Goal: Information Seeking & Learning: Find contact information

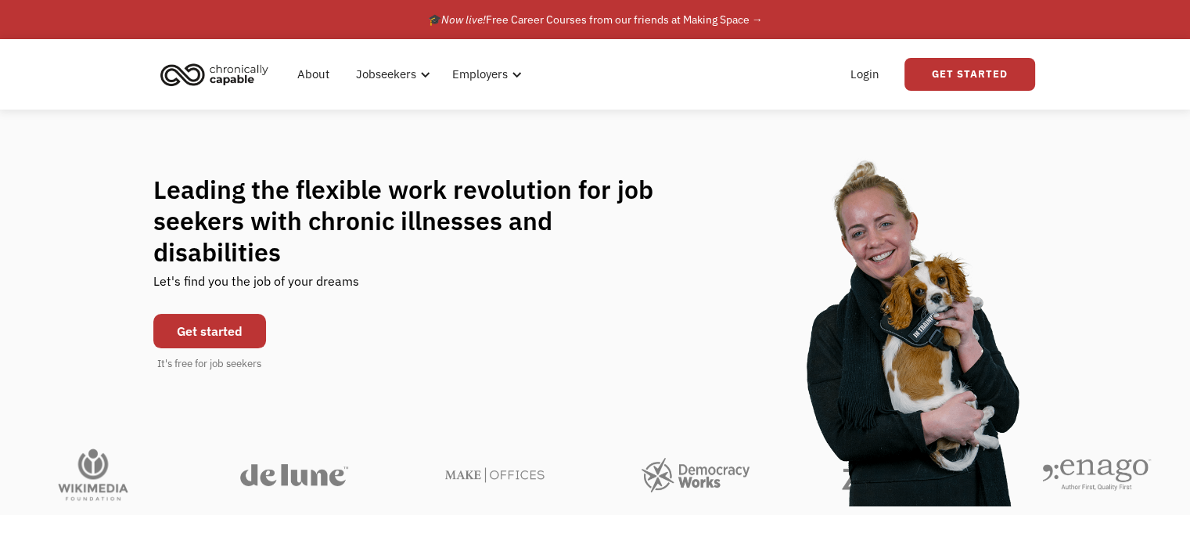
click at [867, 72] on link "Login" at bounding box center [865, 74] width 48 height 50
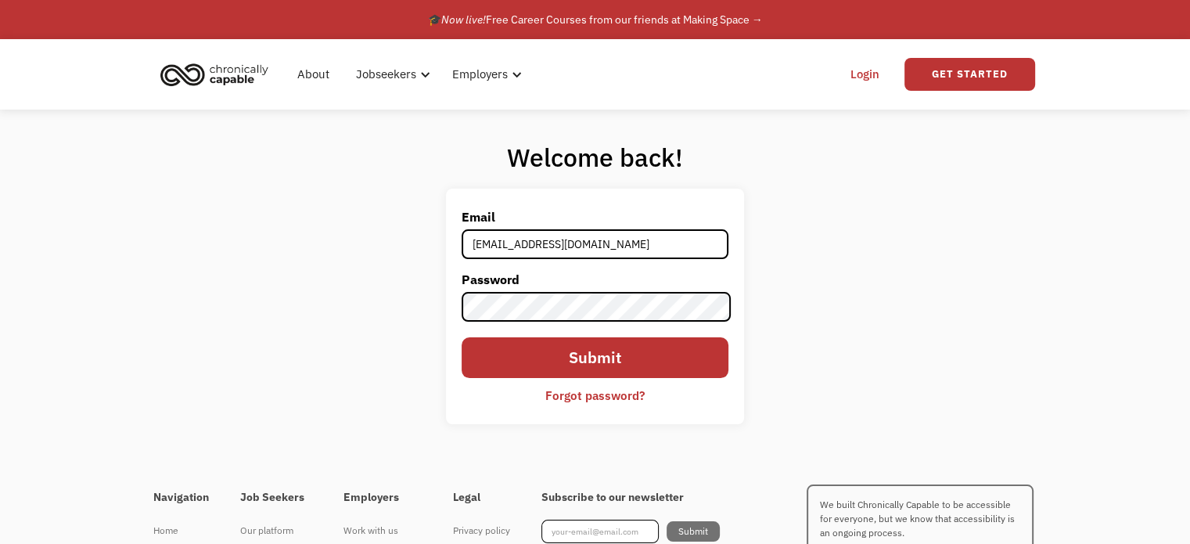
type input "03omorehouse@gmail.com"
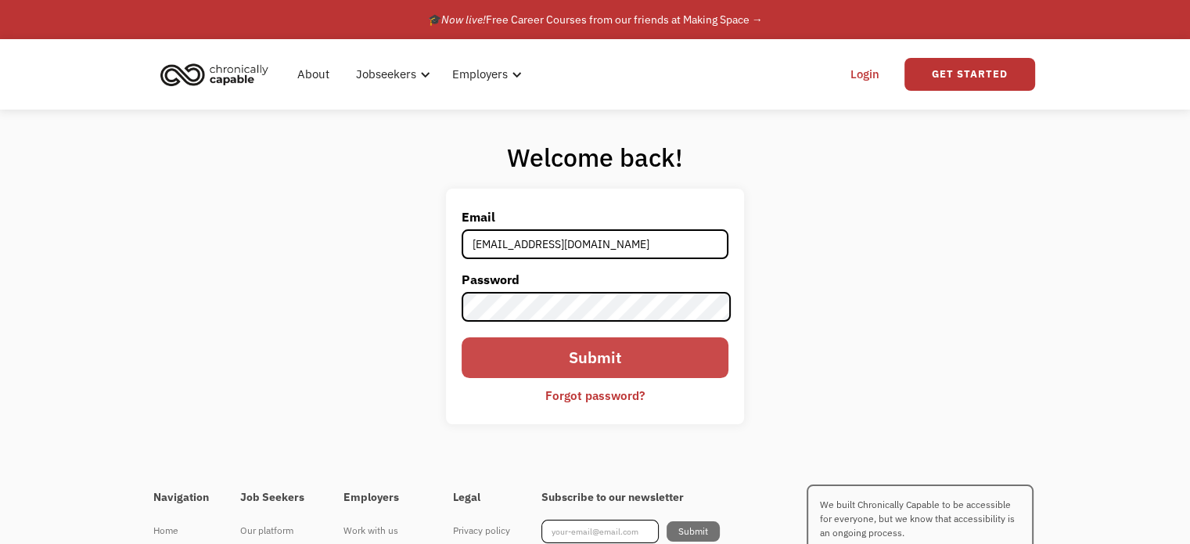
click at [570, 352] on input "Submit" at bounding box center [595, 357] width 266 height 41
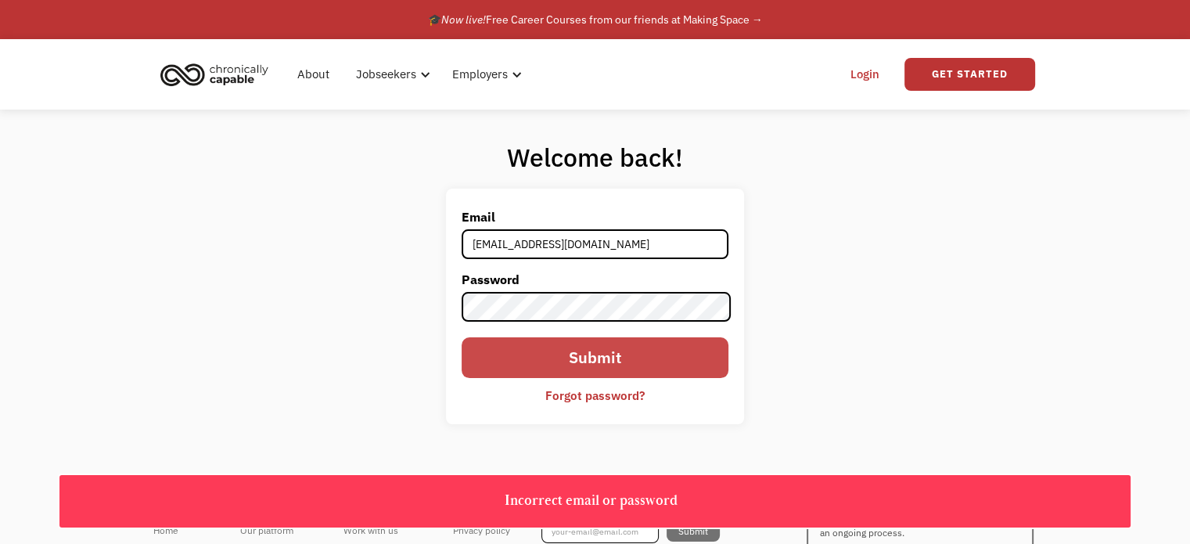
click at [560, 354] on input "Submit" at bounding box center [595, 357] width 266 height 41
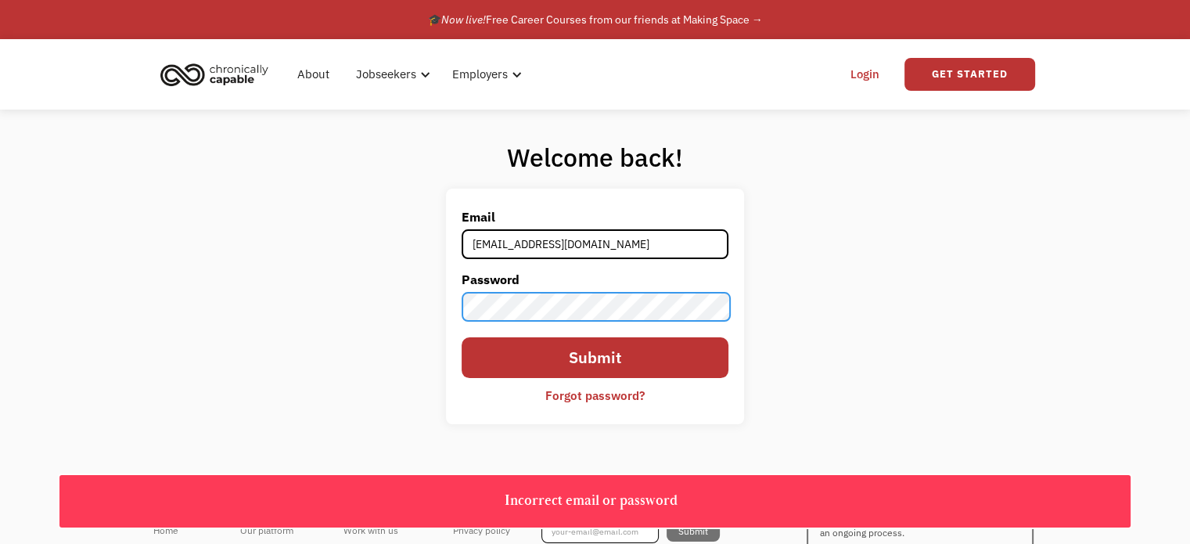
click at [297, 323] on div "Welcome back! Email 03omorehouse@gmail.com Password Submit Forgot password? Tha…" at bounding box center [595, 289] width 1190 height 358
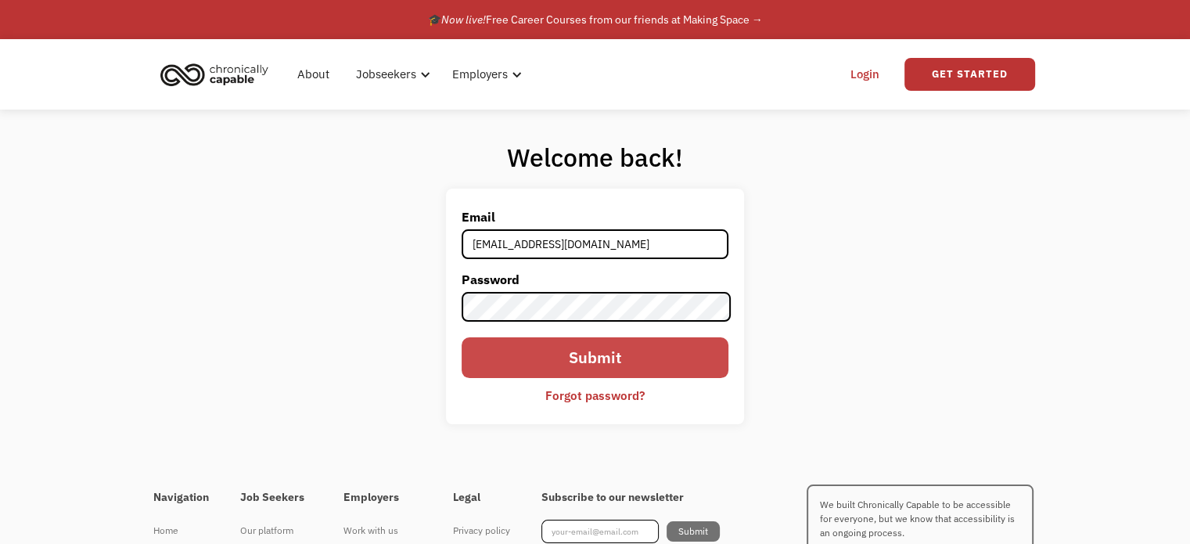
click at [499, 352] on input "Submit" at bounding box center [595, 357] width 266 height 41
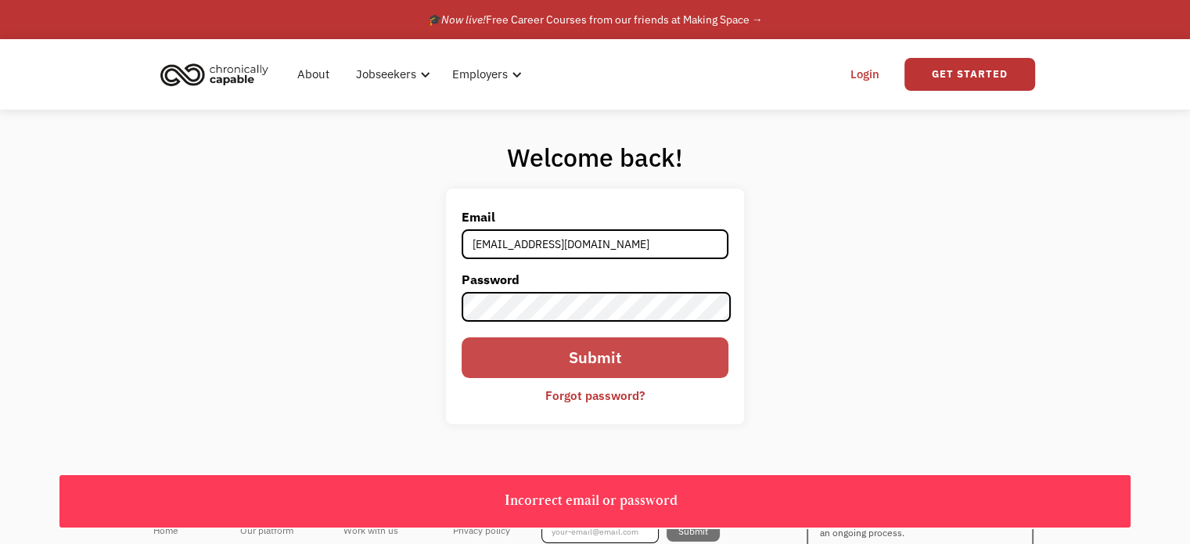
click at [575, 353] on input "Submit" at bounding box center [595, 357] width 266 height 41
click at [602, 347] on input "Submit" at bounding box center [595, 357] width 266 height 41
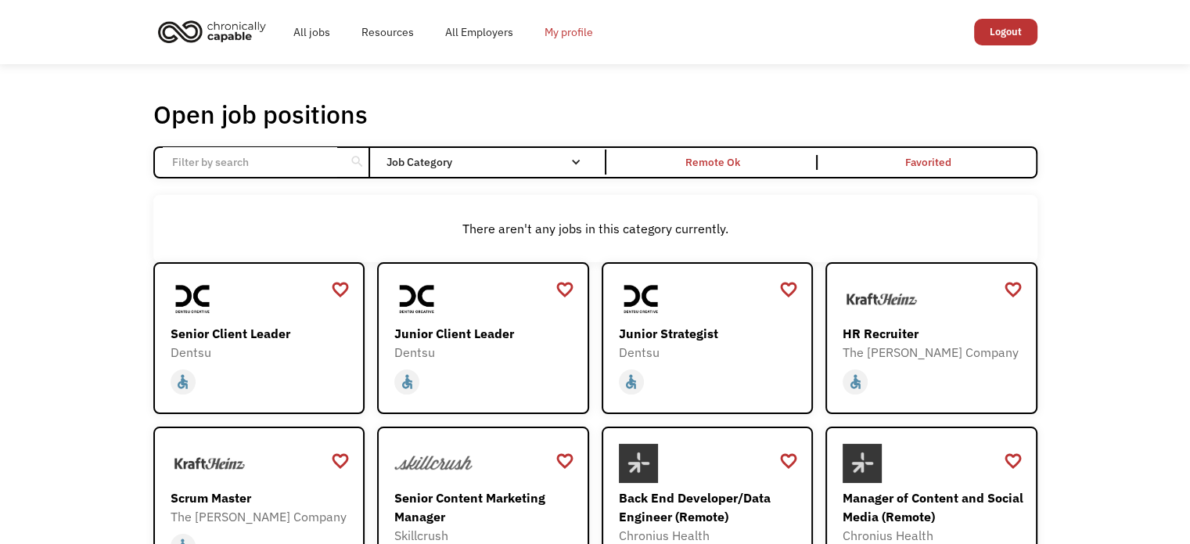
click at [551, 34] on link "My profile" at bounding box center [569, 32] width 80 height 50
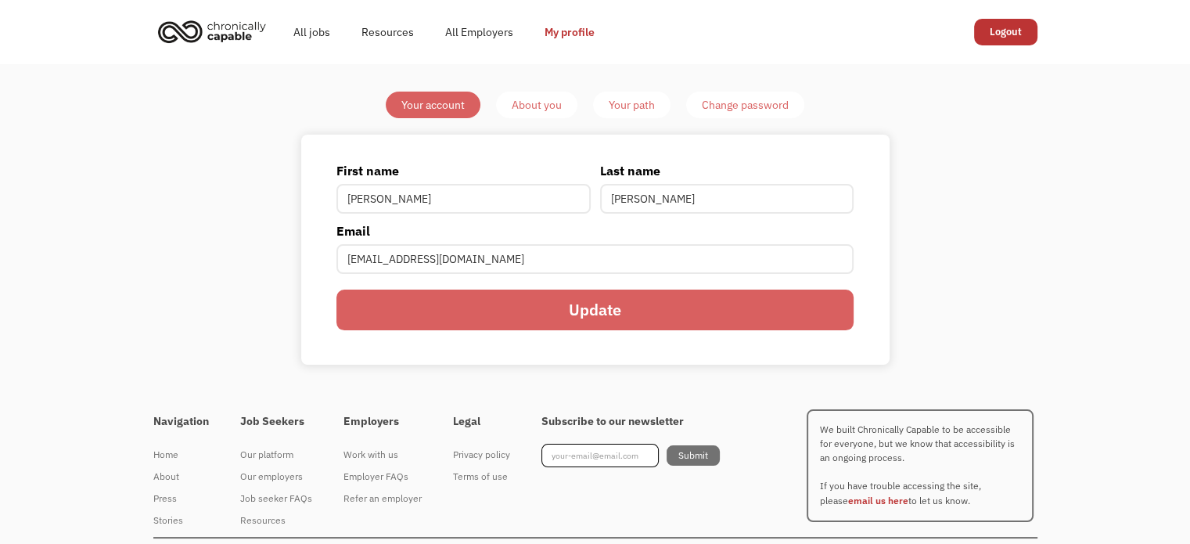
click at [548, 107] on div "About you" at bounding box center [537, 104] width 50 height 19
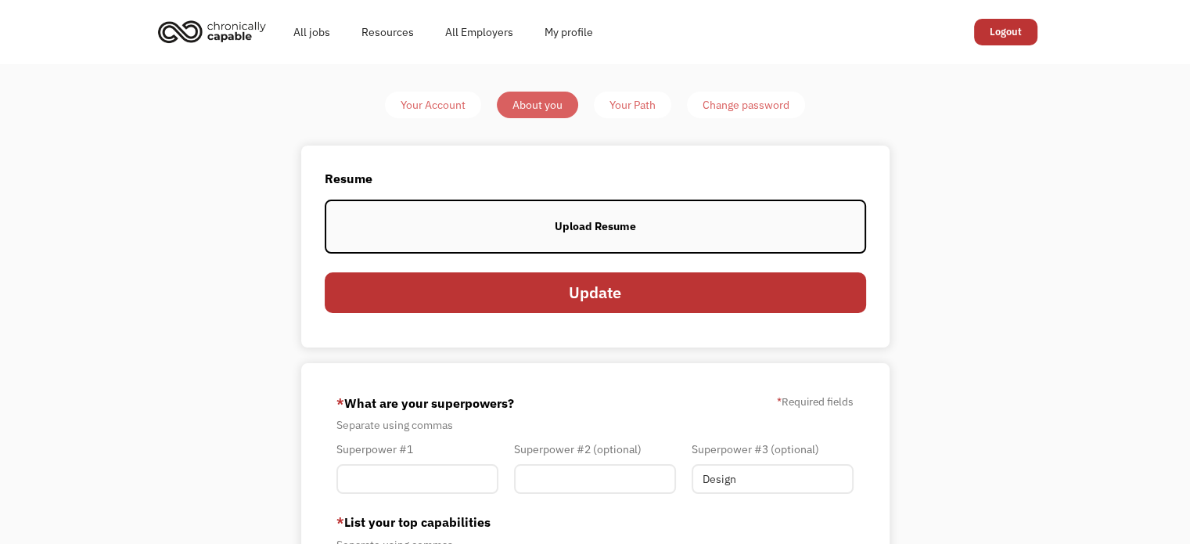
click at [639, 108] on div "Your Path" at bounding box center [633, 104] width 46 height 19
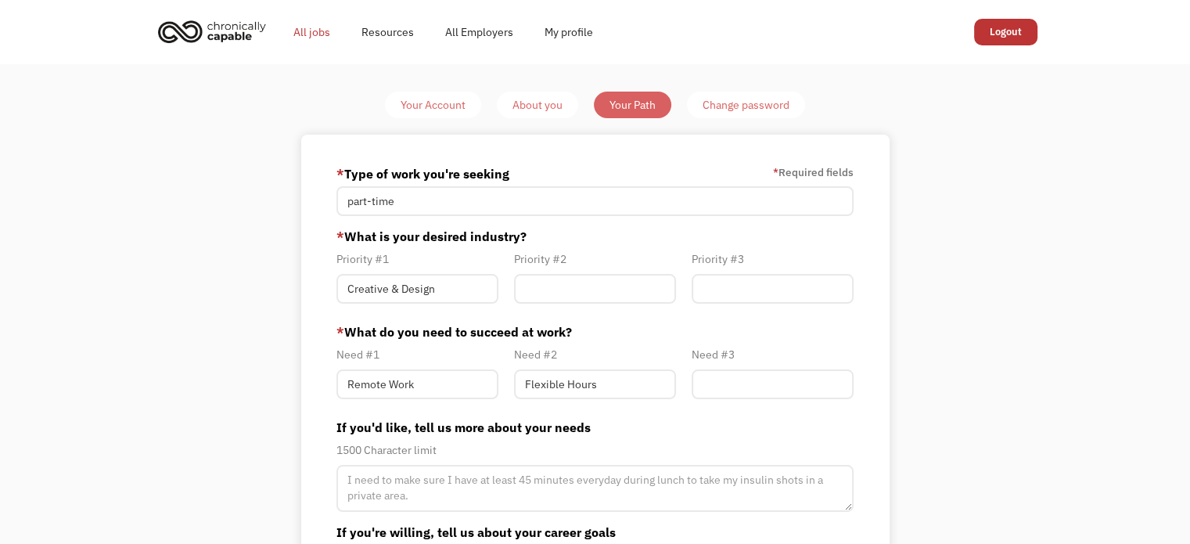
click at [313, 30] on link "All jobs" at bounding box center [312, 32] width 68 height 50
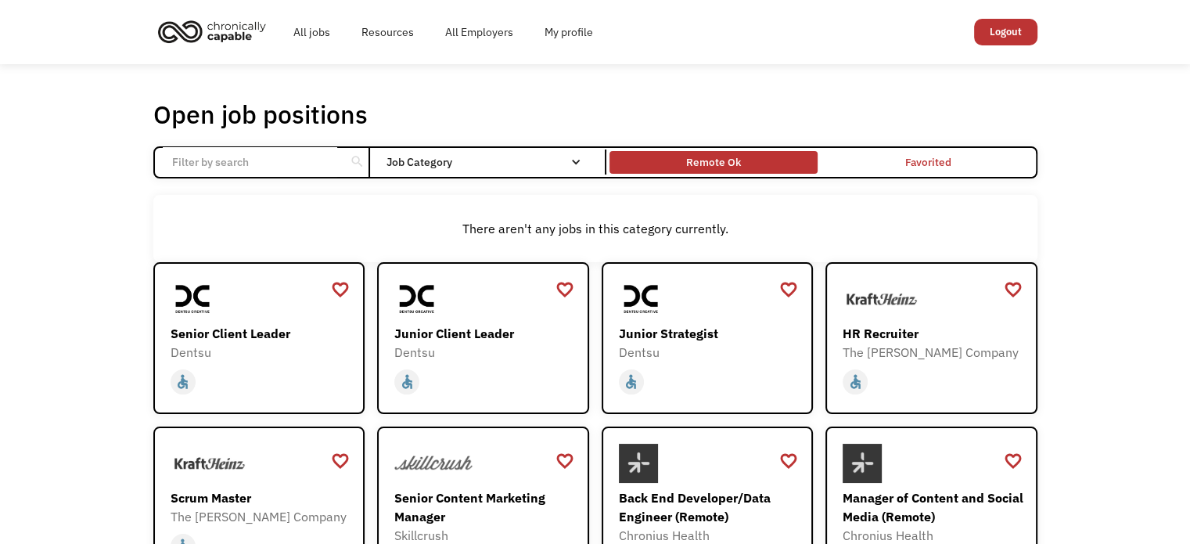
click at [703, 159] on div "Remote Ok" at bounding box center [713, 162] width 55 height 19
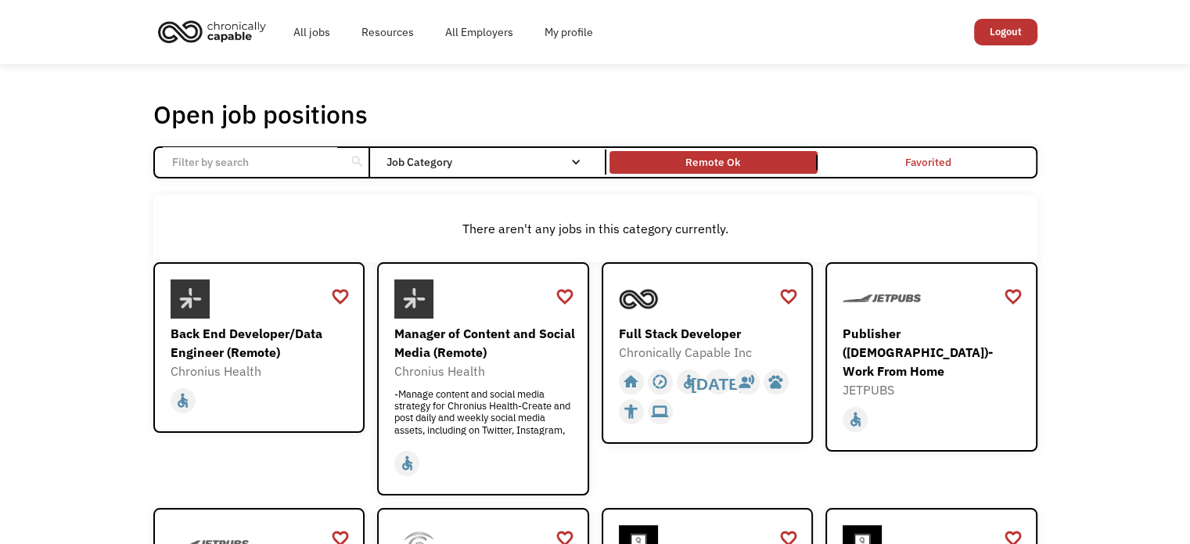
click at [347, 159] on div "search" at bounding box center [357, 161] width 24 height 25
click at [358, 159] on div "search" at bounding box center [356, 161] width 15 height 23
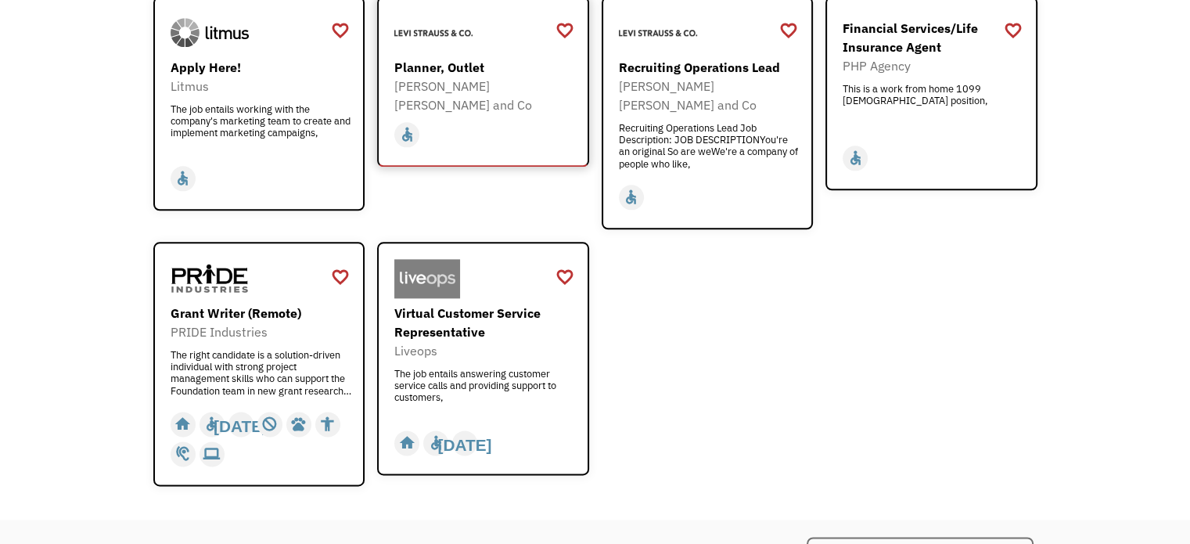
scroll to position [1872, 0]
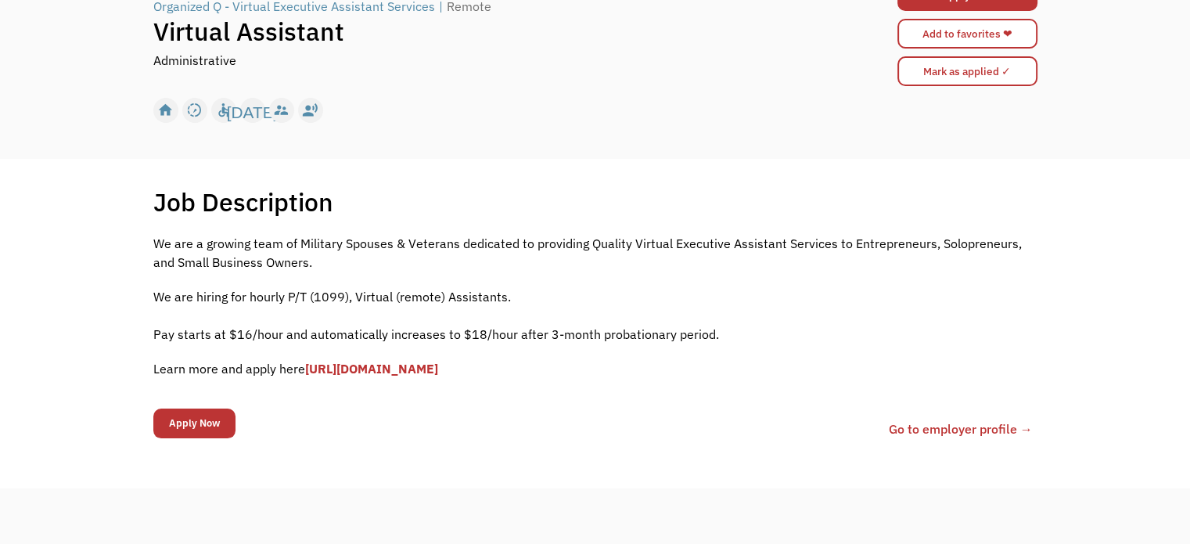
scroll to position [156, 0]
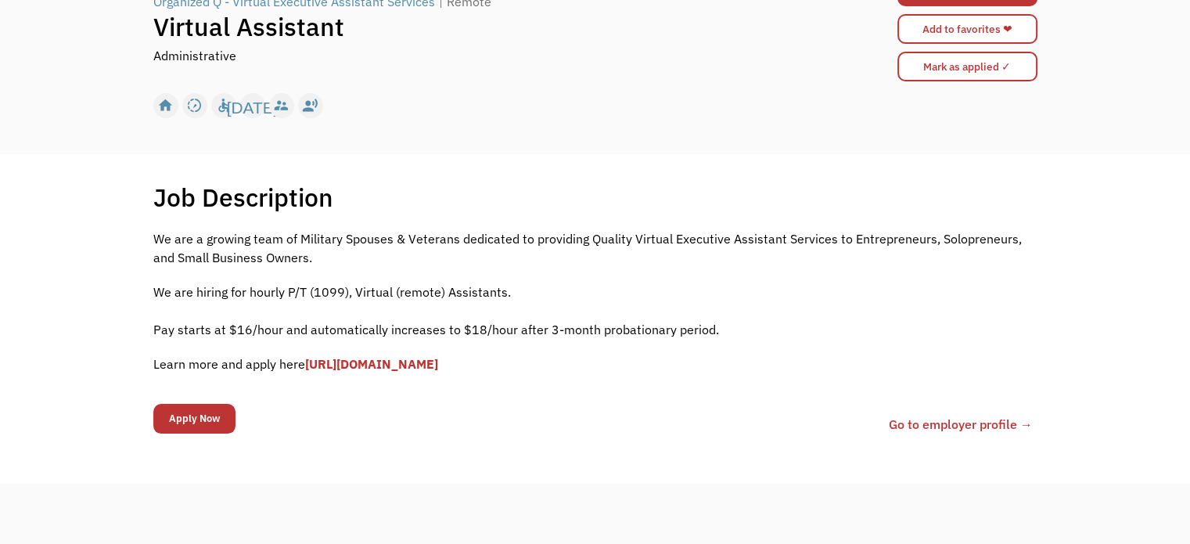
click at [438, 359] on link "[URL][DOMAIN_NAME]" at bounding box center [371, 364] width 133 height 16
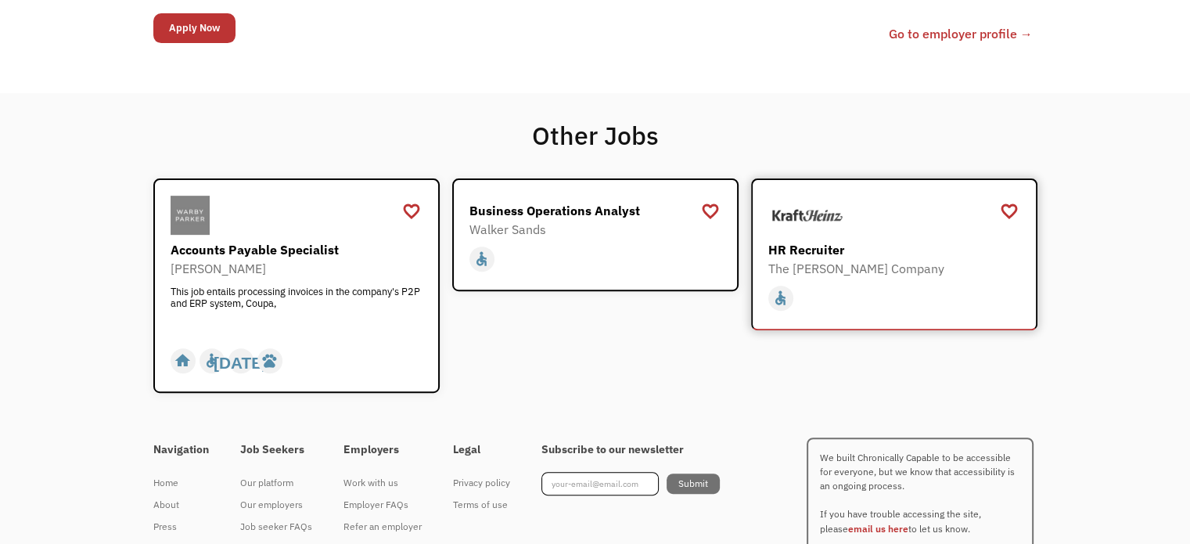
scroll to position [548, 0]
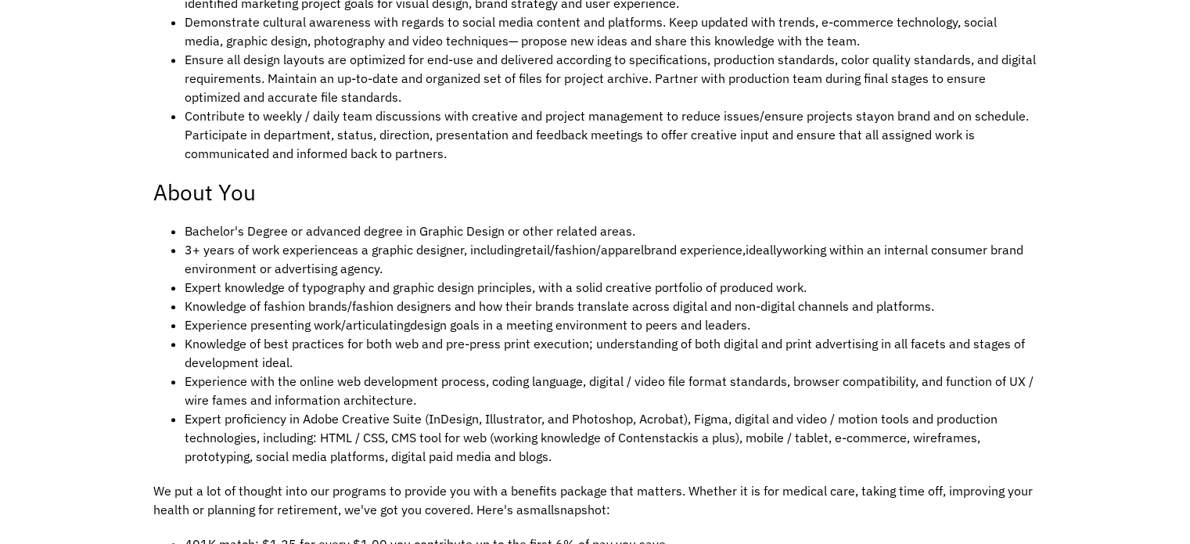
scroll to position [861, 0]
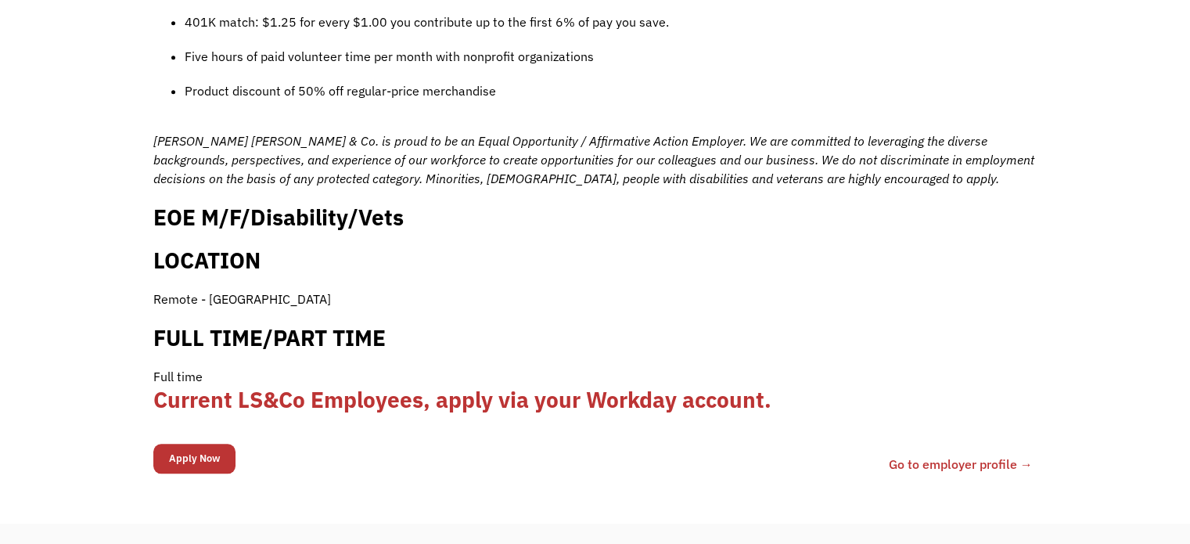
scroll to position [1487, 0]
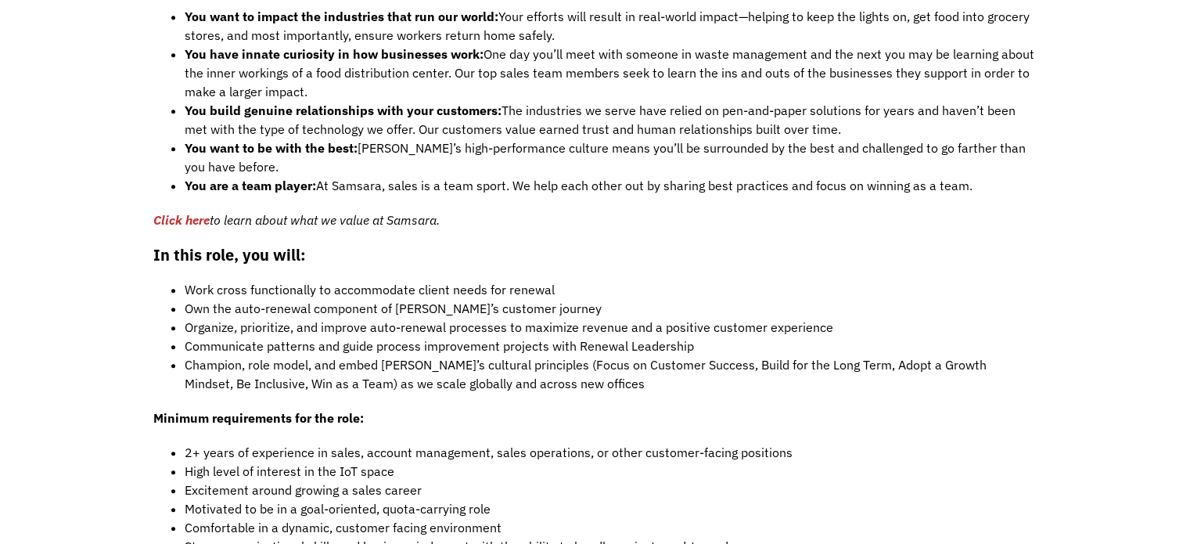
scroll to position [1174, 0]
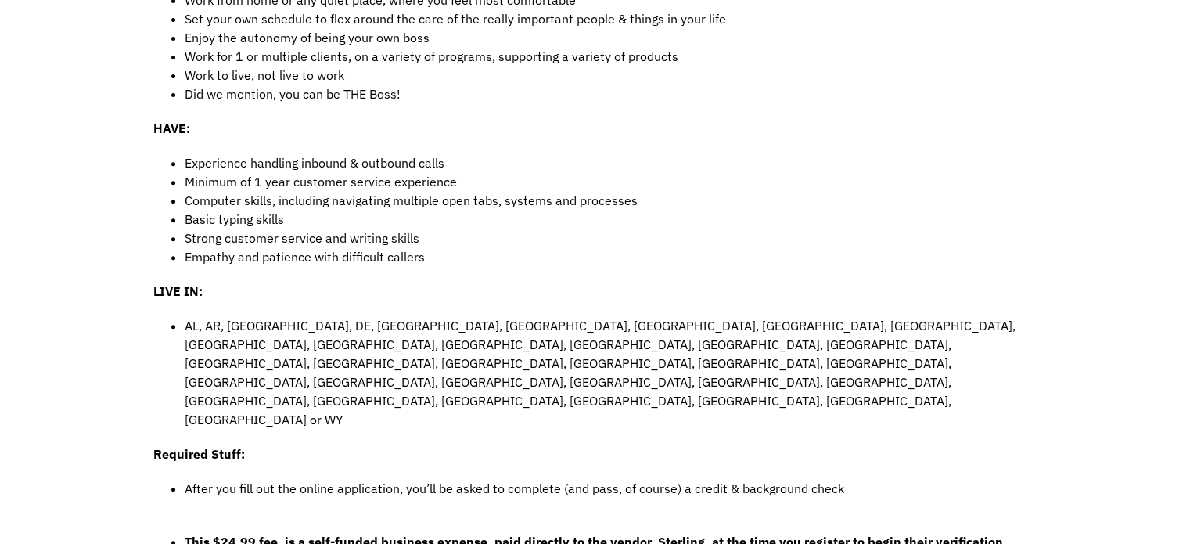
scroll to position [626, 0]
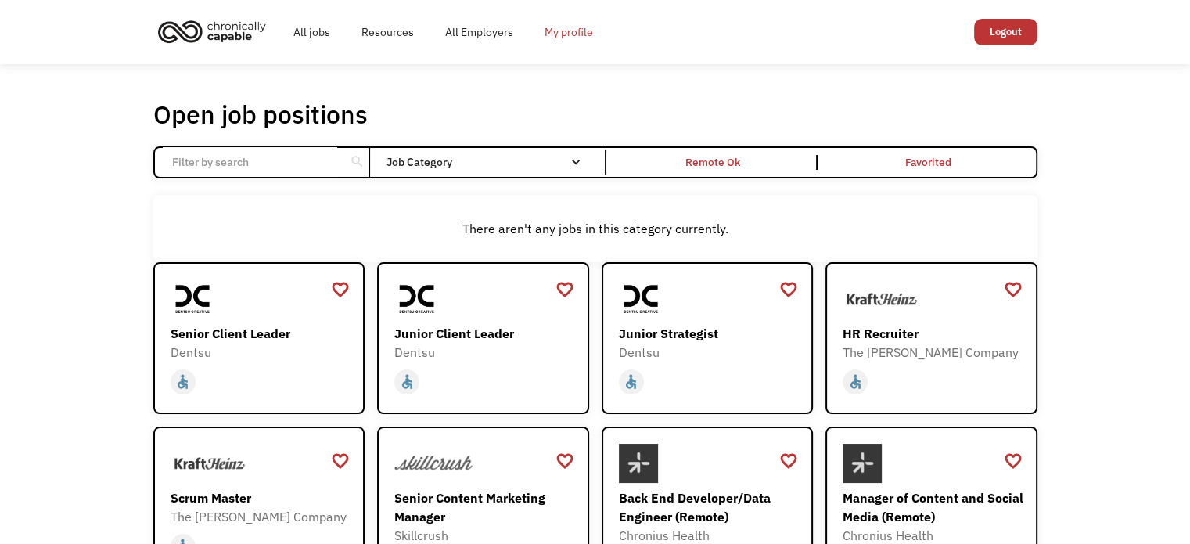
click at [545, 31] on link "My profile" at bounding box center [569, 32] width 80 height 50
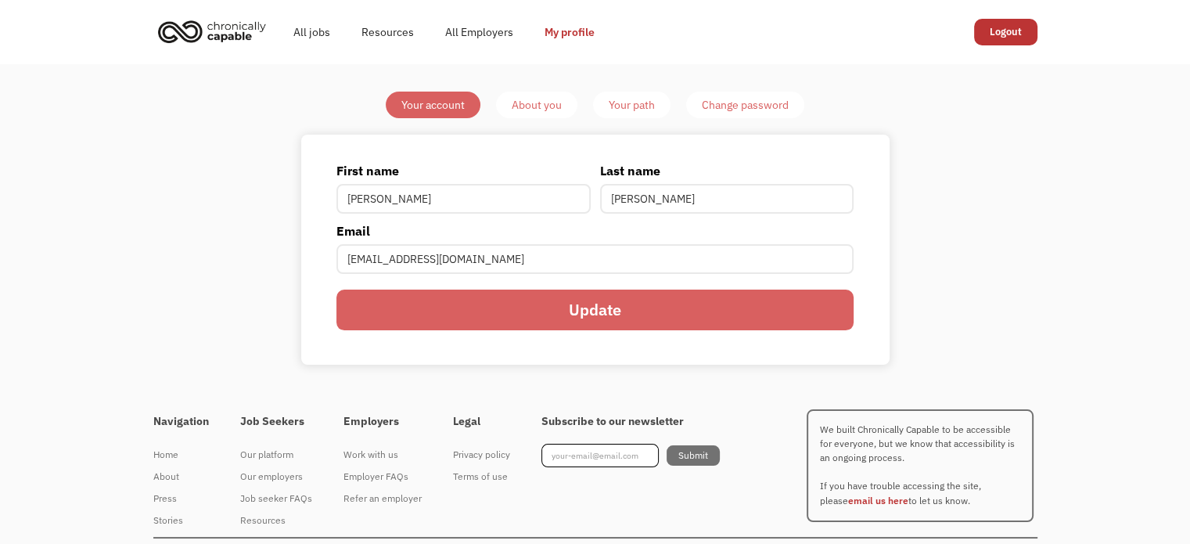
click at [563, 108] on link "About you" at bounding box center [536, 105] width 81 height 27
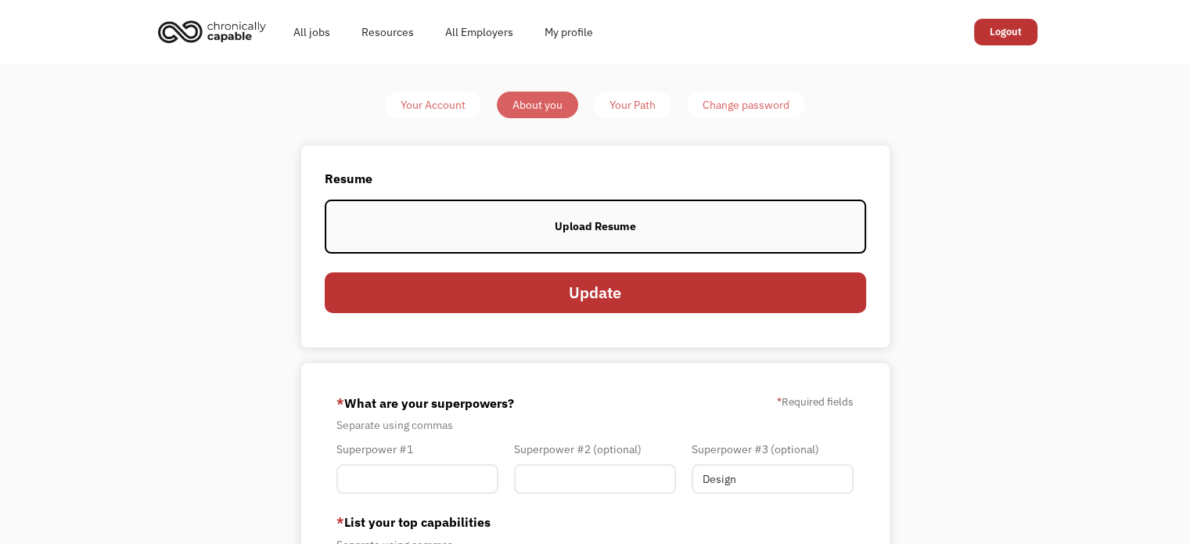
click at [646, 92] on link "Your Path" at bounding box center [632, 105] width 77 height 27
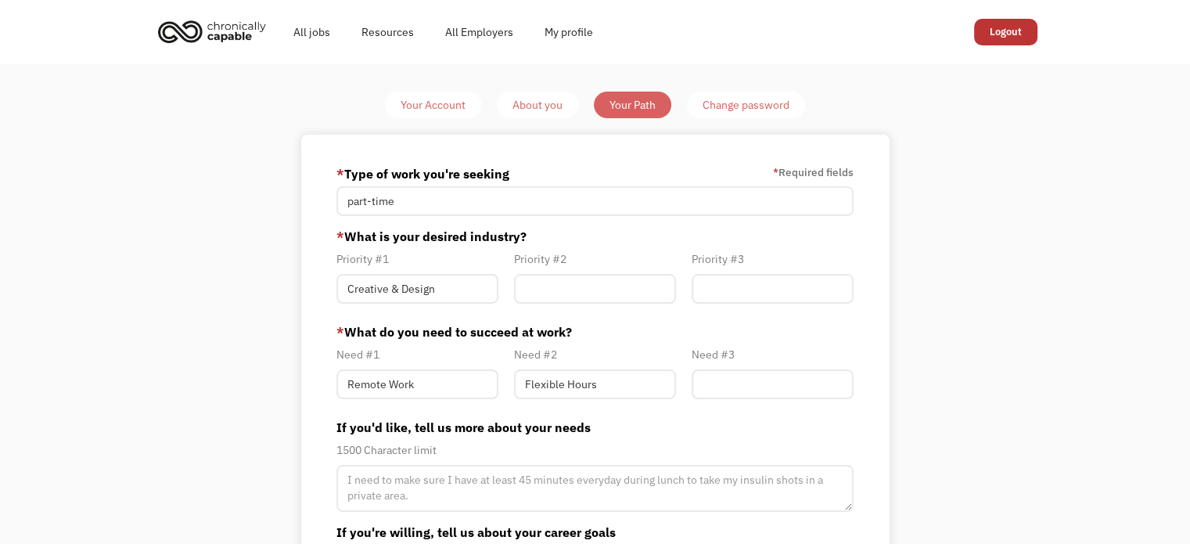
click at [653, 101] on div "Your Path" at bounding box center [633, 104] width 46 height 19
type input "[EMAIL_ADDRESS][DOMAIN_NAME]"
click at [750, 107] on div "Change password" at bounding box center [746, 104] width 87 height 19
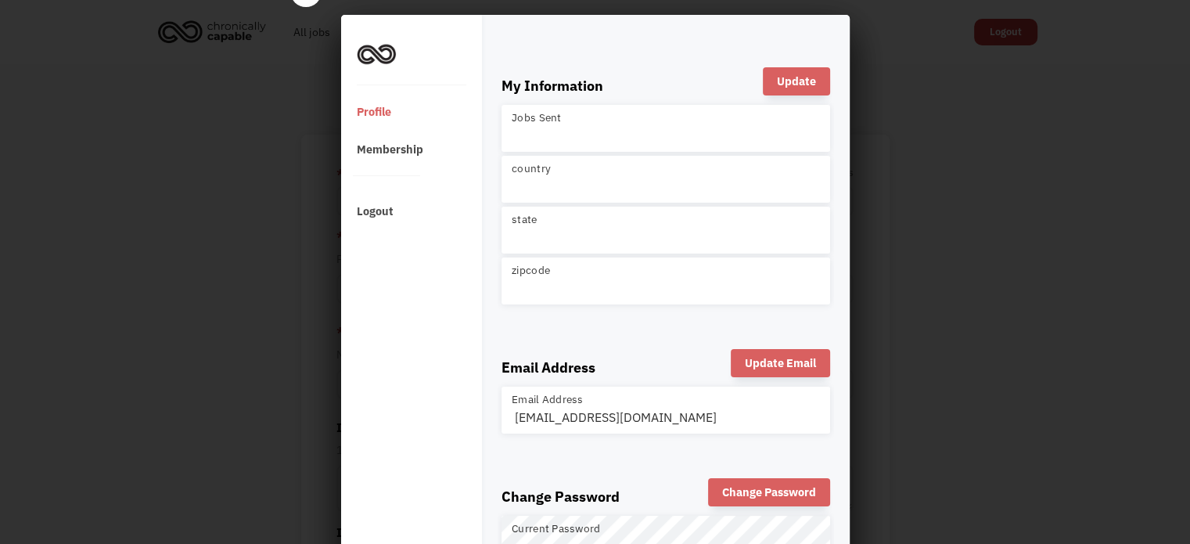
scroll to position [3, 0]
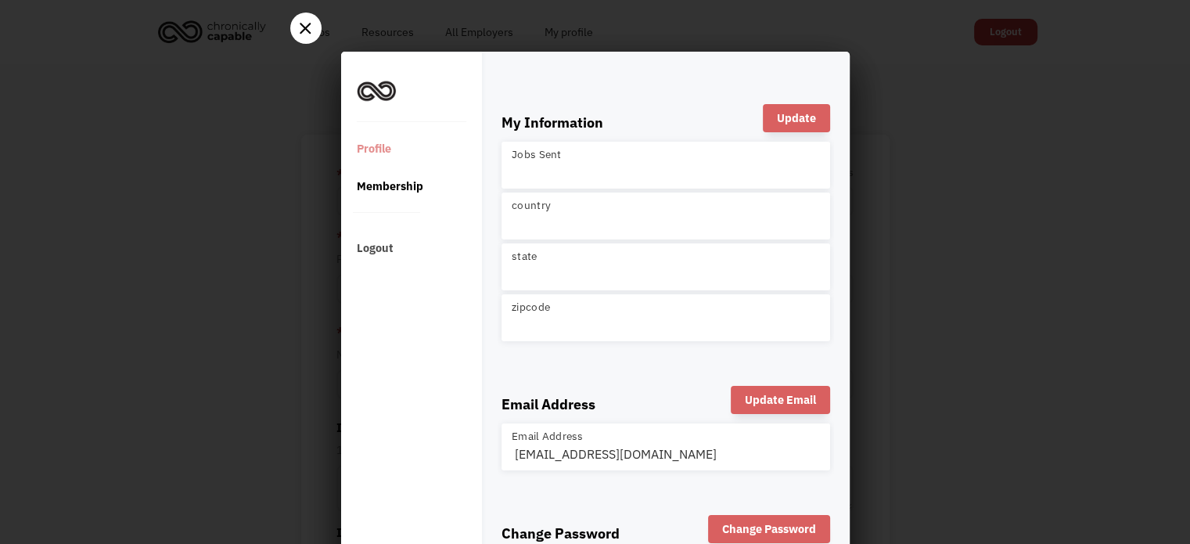
click at [410, 178] on div "Membership" at bounding box center [408, 186] width 135 height 38
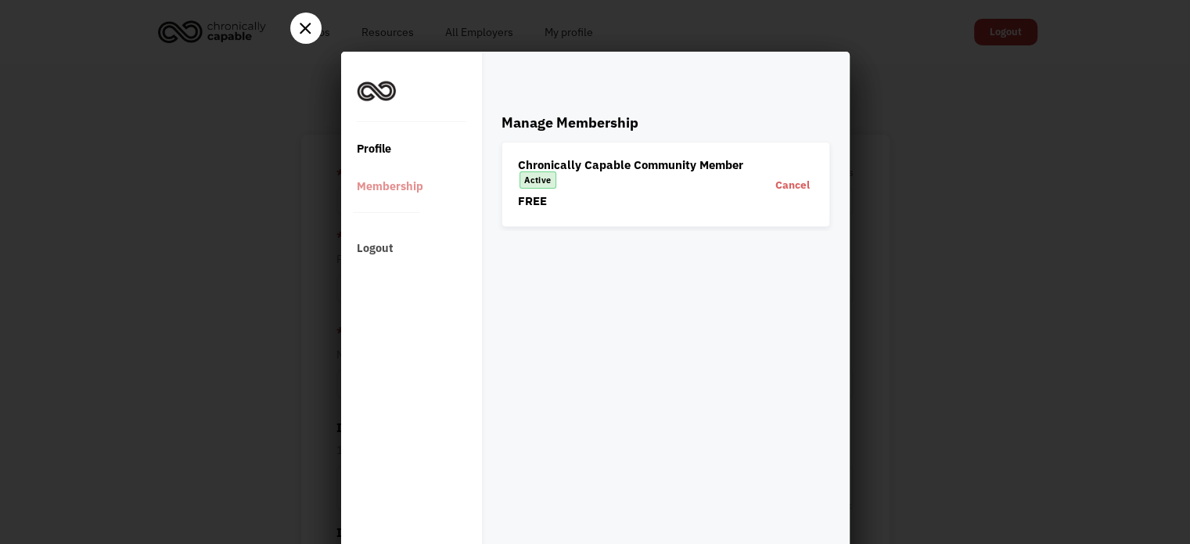
click at [377, 137] on div "Profile" at bounding box center [408, 149] width 135 height 38
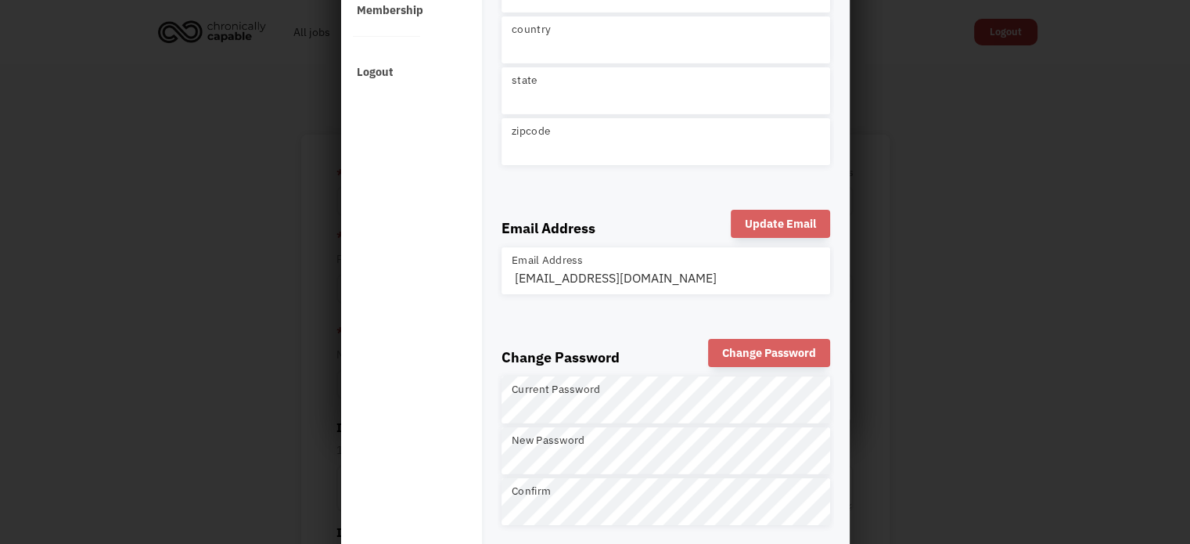
scroll to position [160, 0]
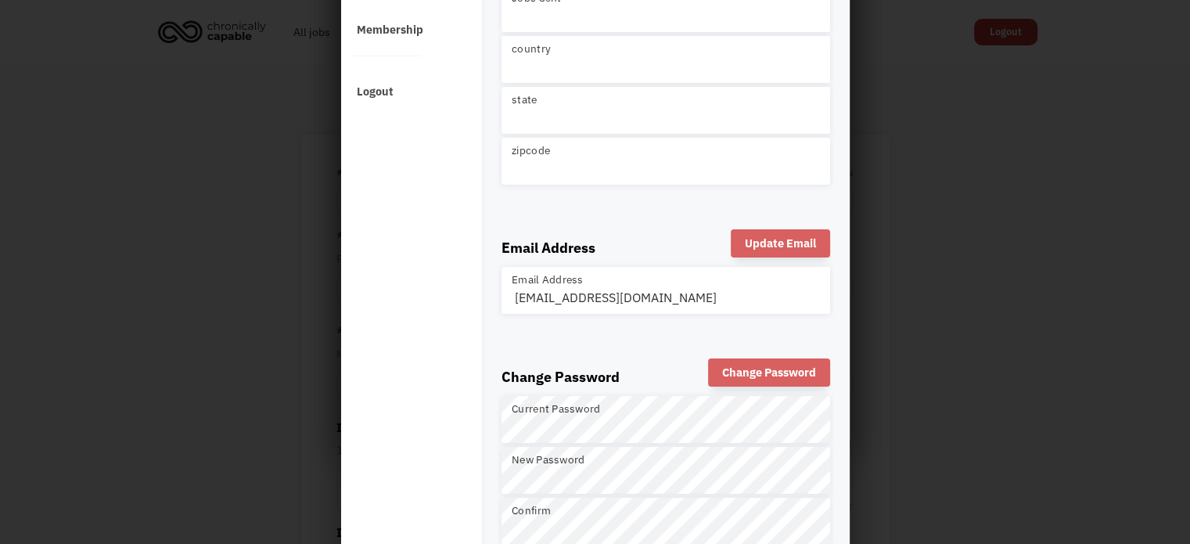
click at [941, 154] on div at bounding box center [595, 112] width 1190 height 544
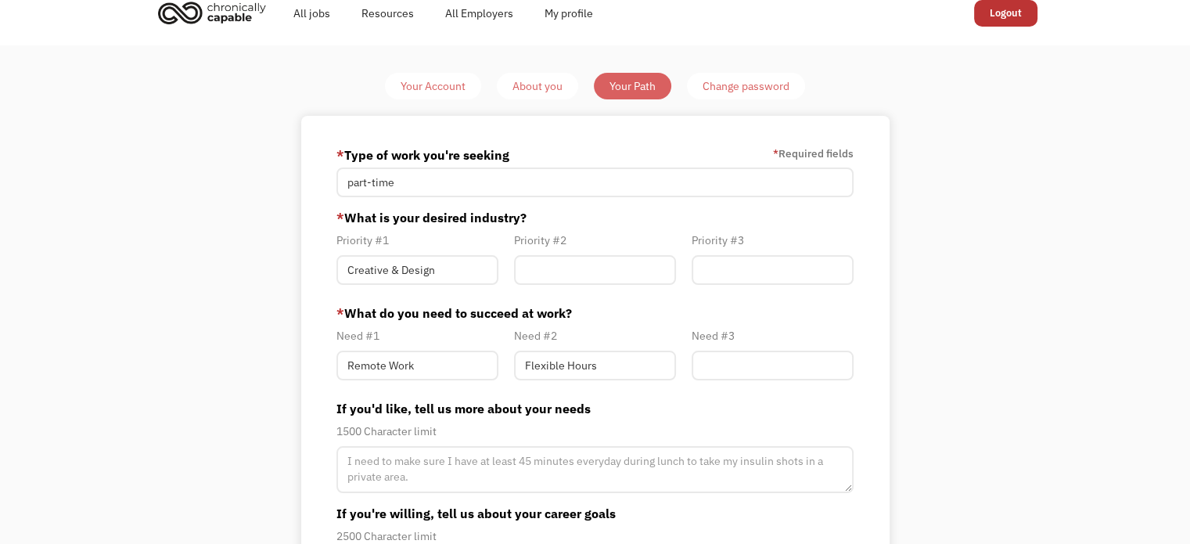
scroll to position [0, 0]
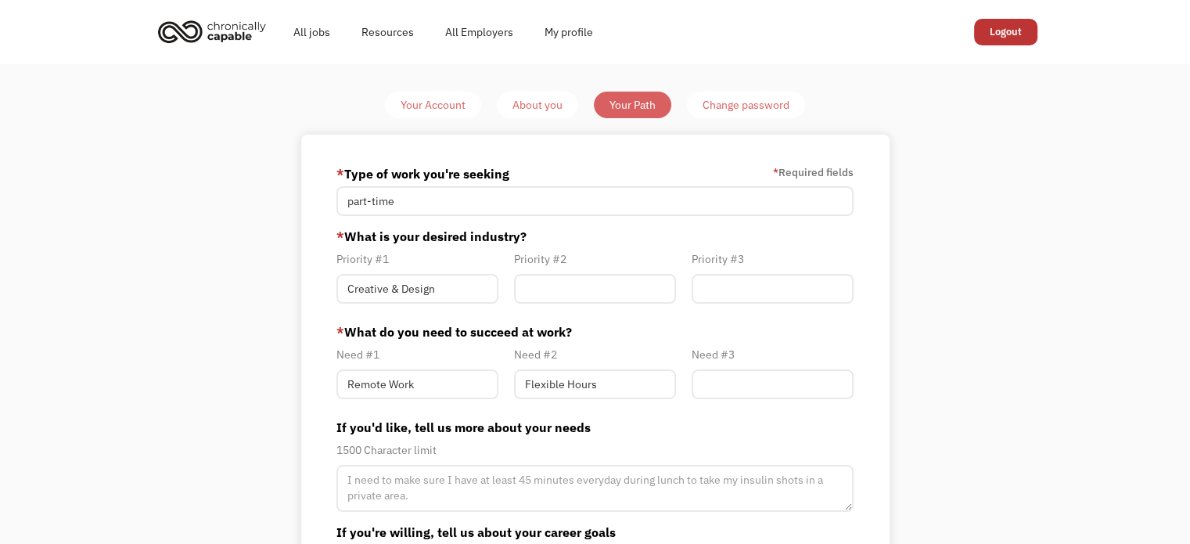
click at [254, 27] on img "home" at bounding box center [211, 31] width 117 height 34
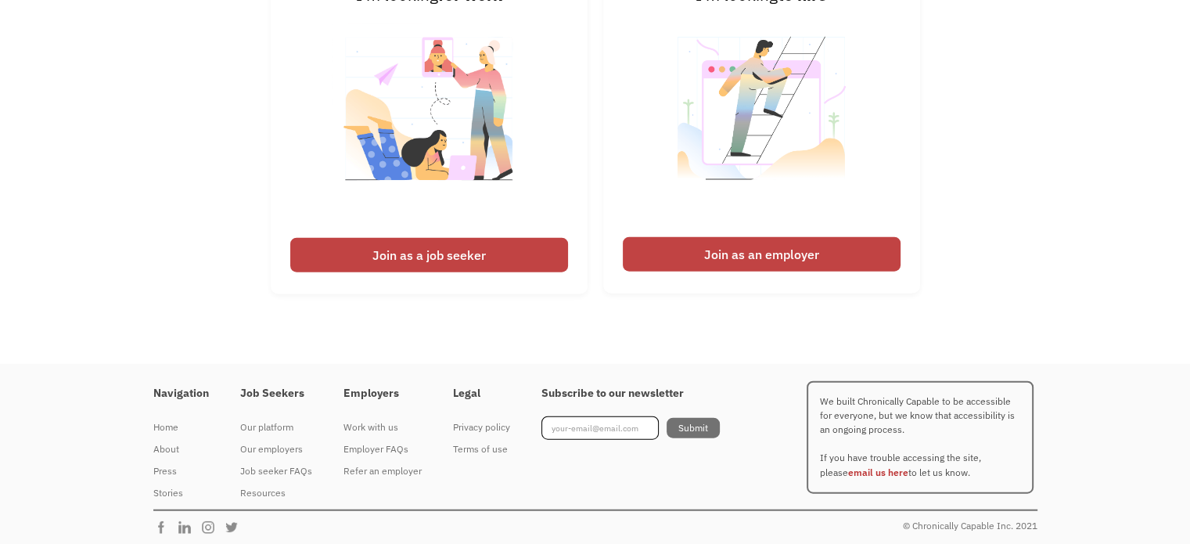
scroll to position [3725, 0]
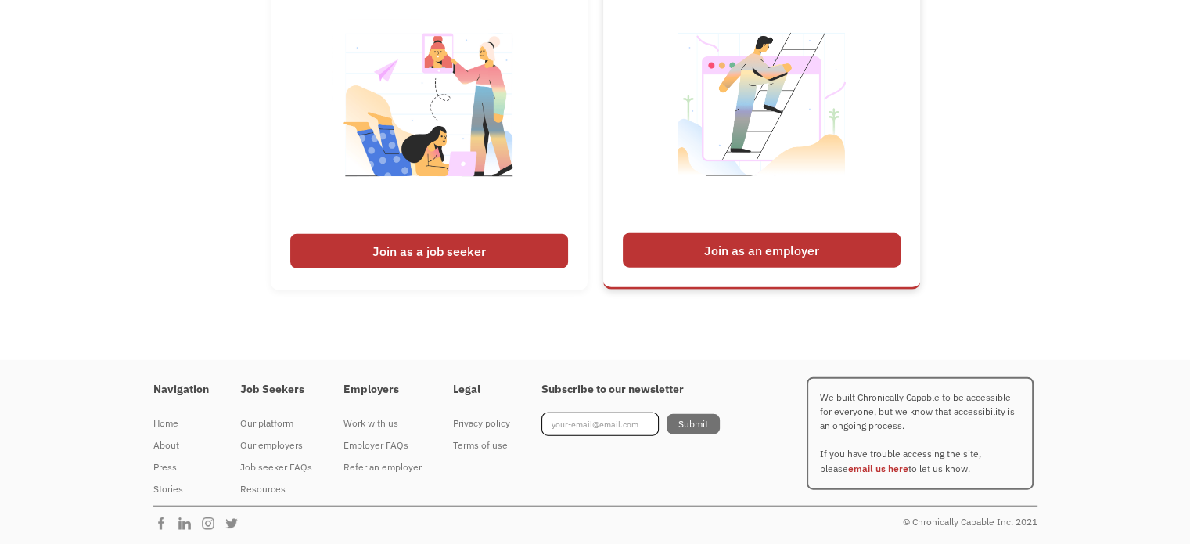
click at [892, 246] on div "Join as an employer" at bounding box center [762, 250] width 278 height 34
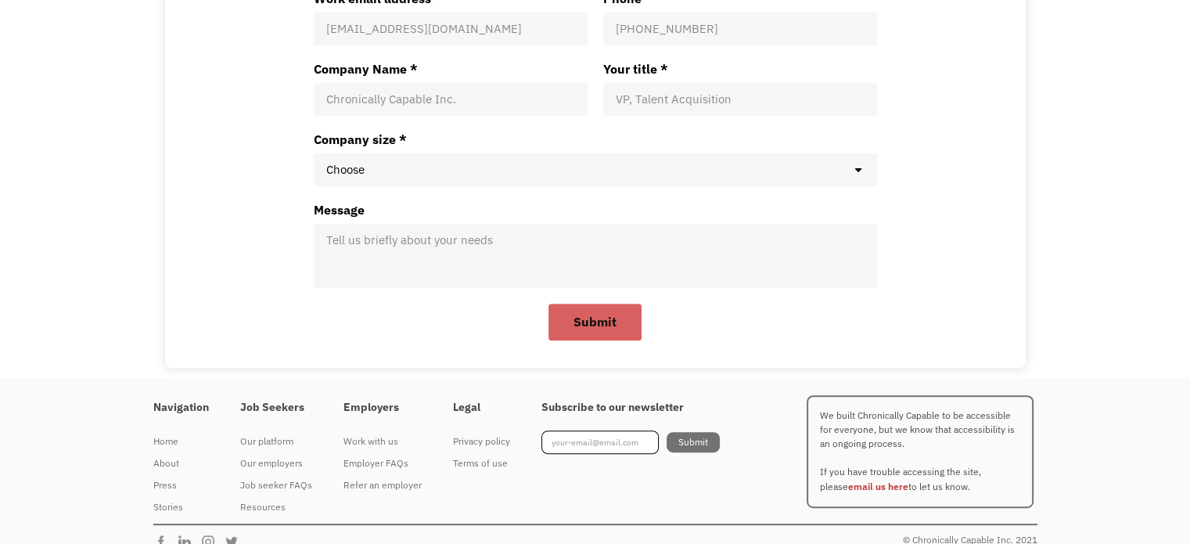
scroll to position [483, 0]
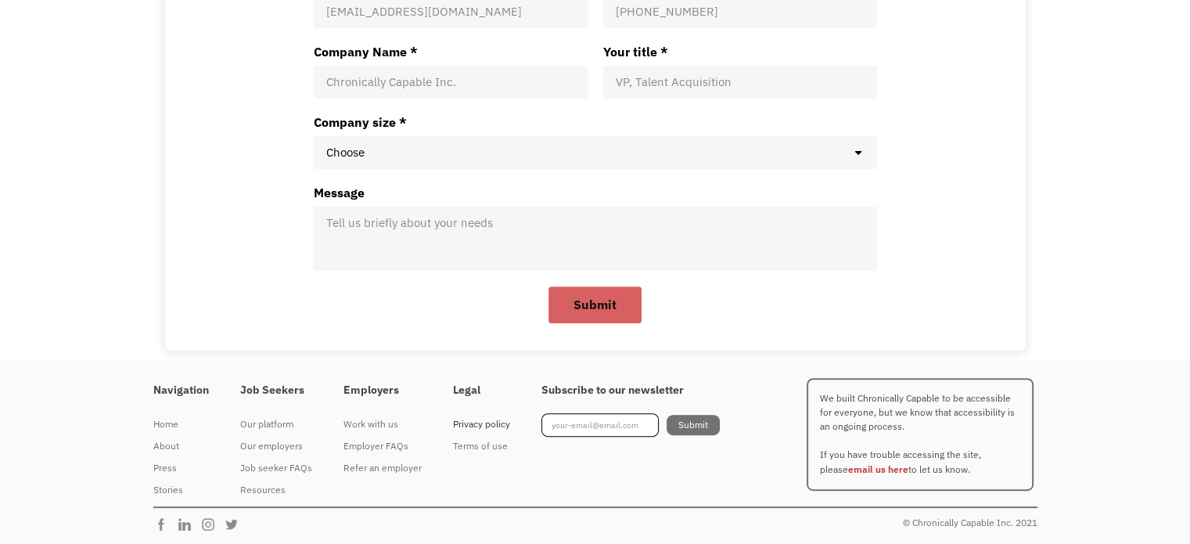
click at [479, 421] on div "Privacy policy" at bounding box center [481, 424] width 57 height 19
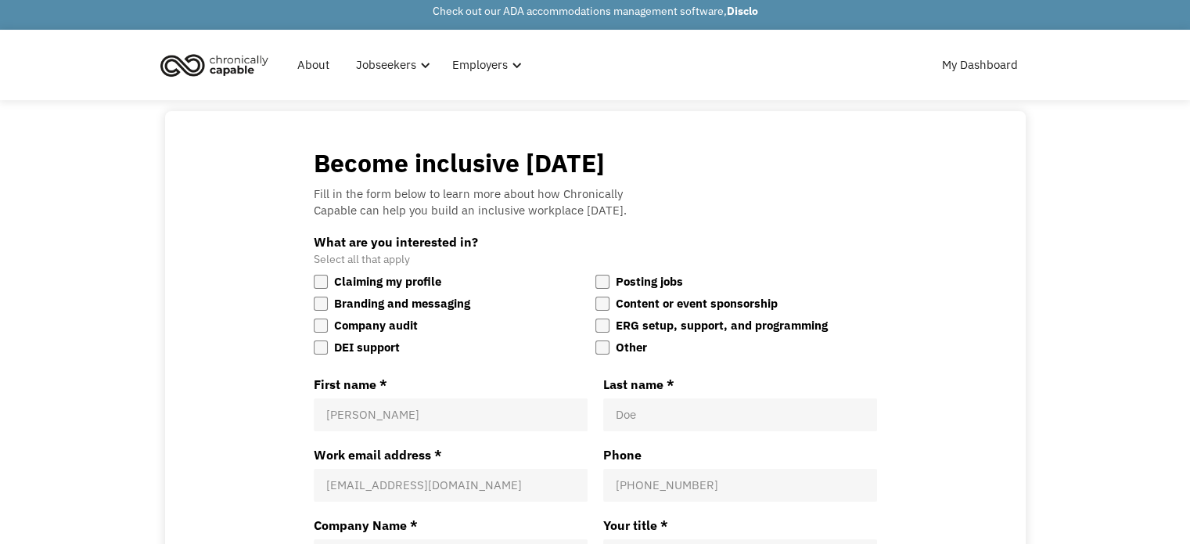
scroll to position [0, 0]
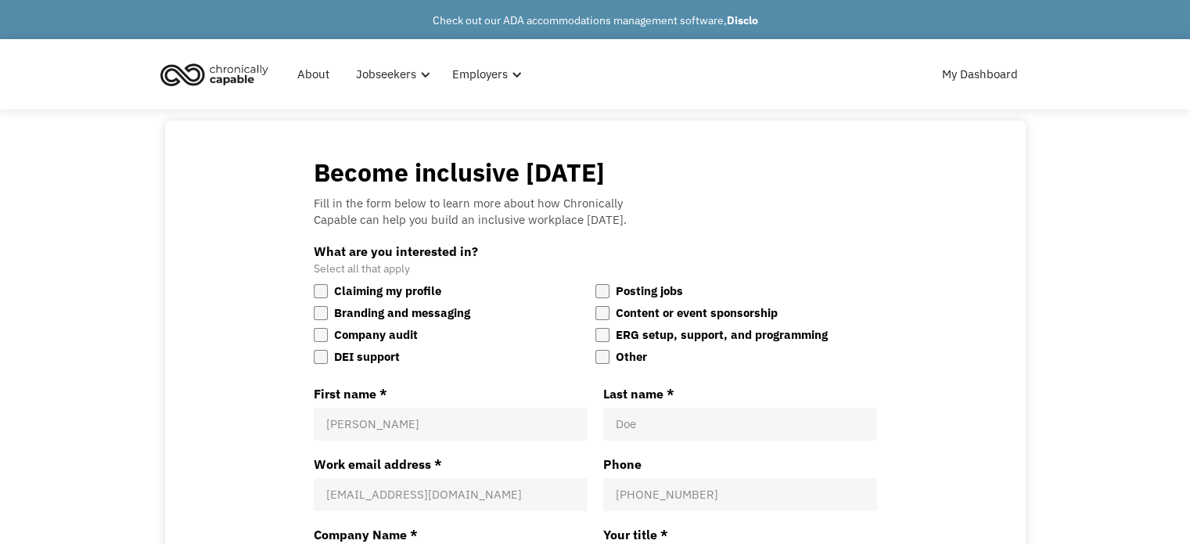
click at [218, 71] on img "home" at bounding box center [214, 74] width 117 height 34
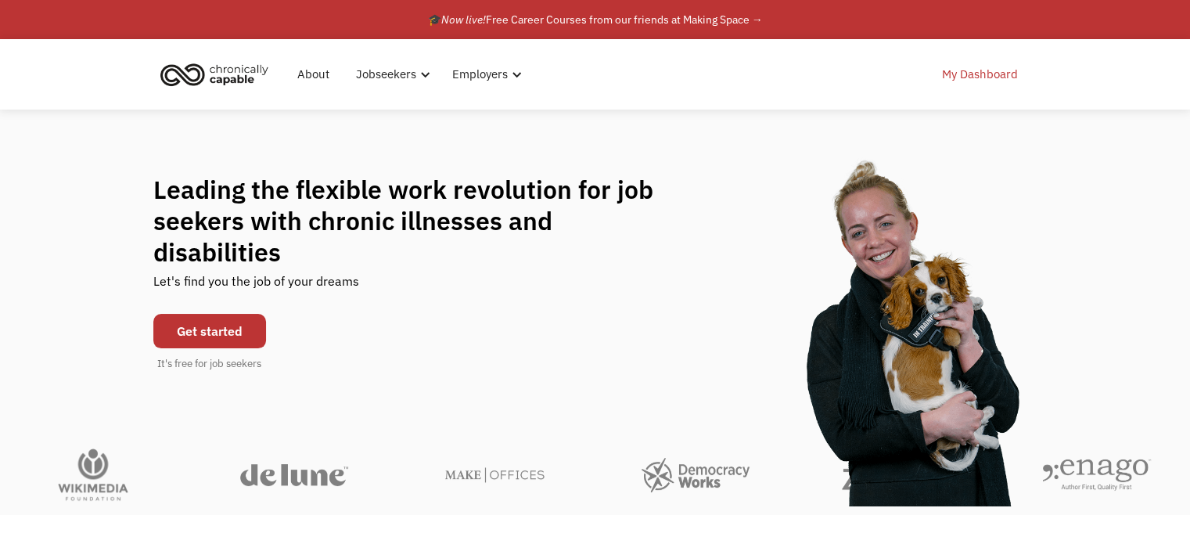
click at [989, 77] on link "My Dashboard" at bounding box center [980, 74] width 95 height 50
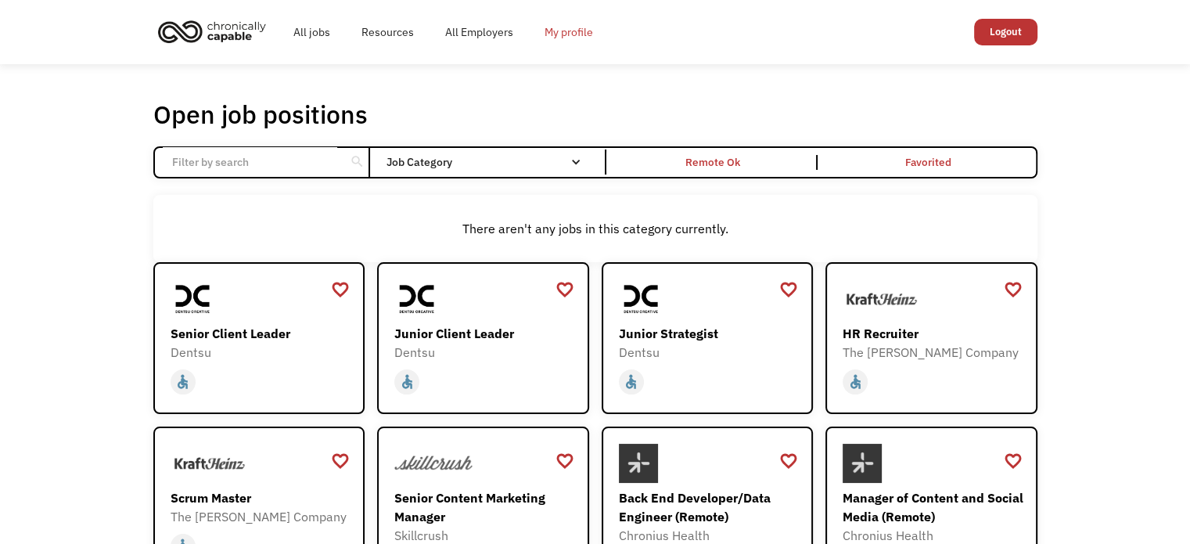
click at [571, 22] on link "My profile" at bounding box center [569, 32] width 80 height 50
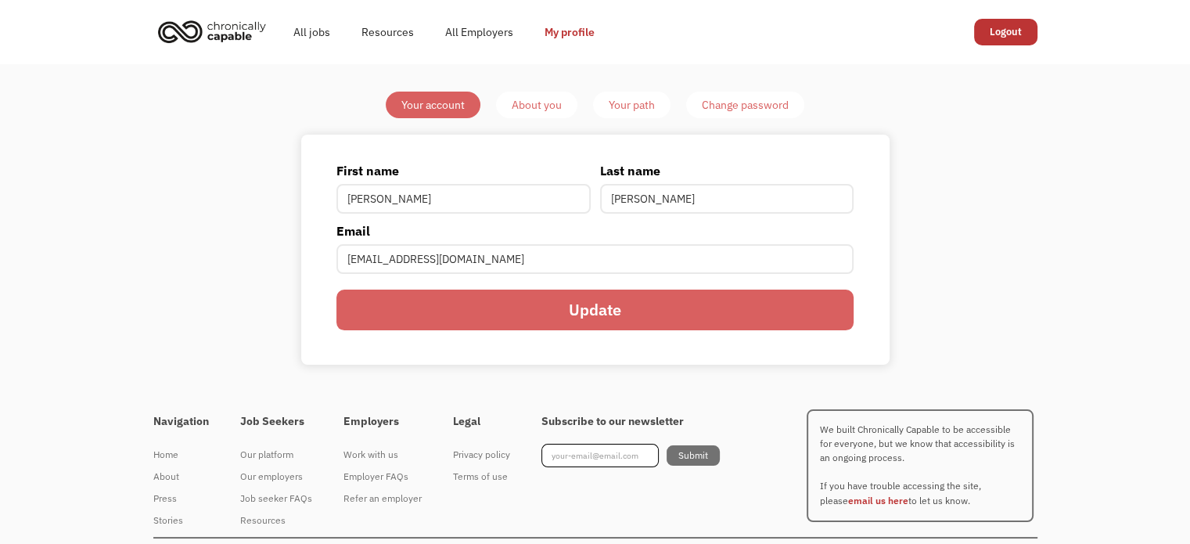
click at [540, 106] on div "About you" at bounding box center [537, 104] width 50 height 19
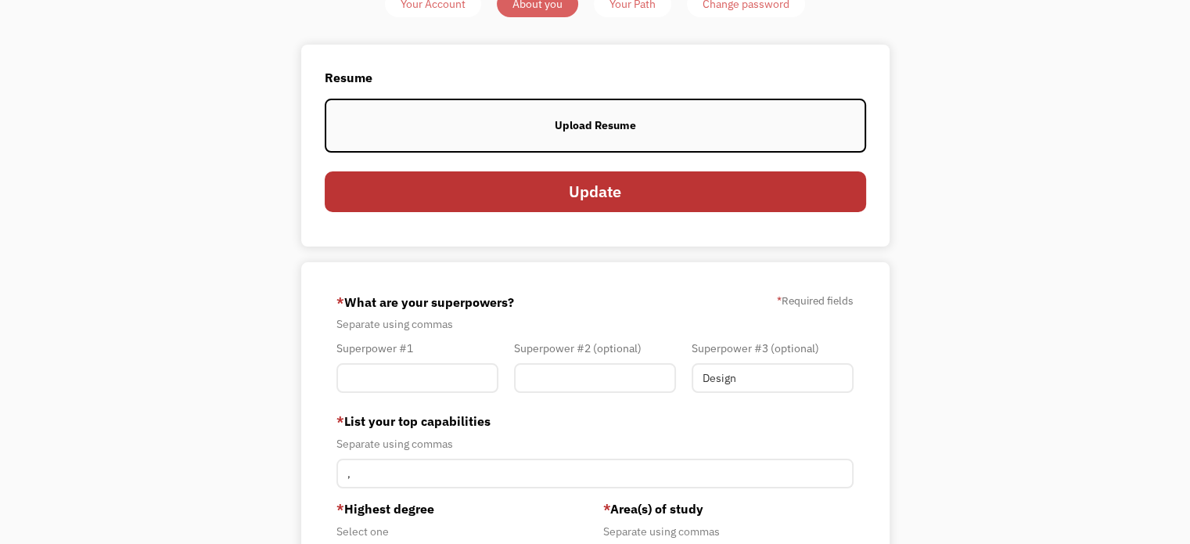
scroll to position [47, 0]
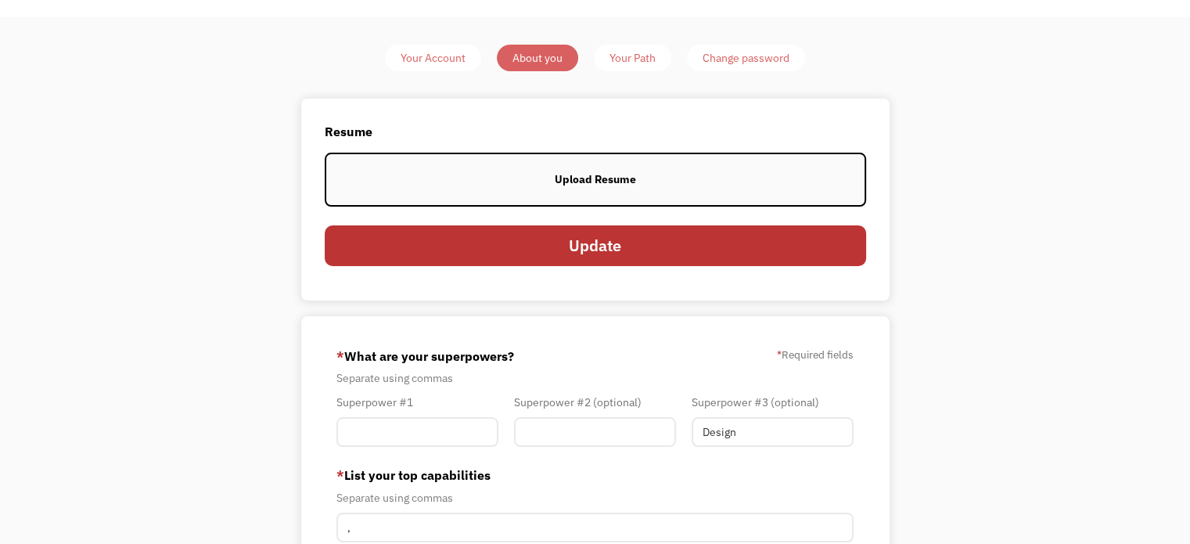
click at [635, 66] on div "Your Path" at bounding box center [633, 58] width 46 height 19
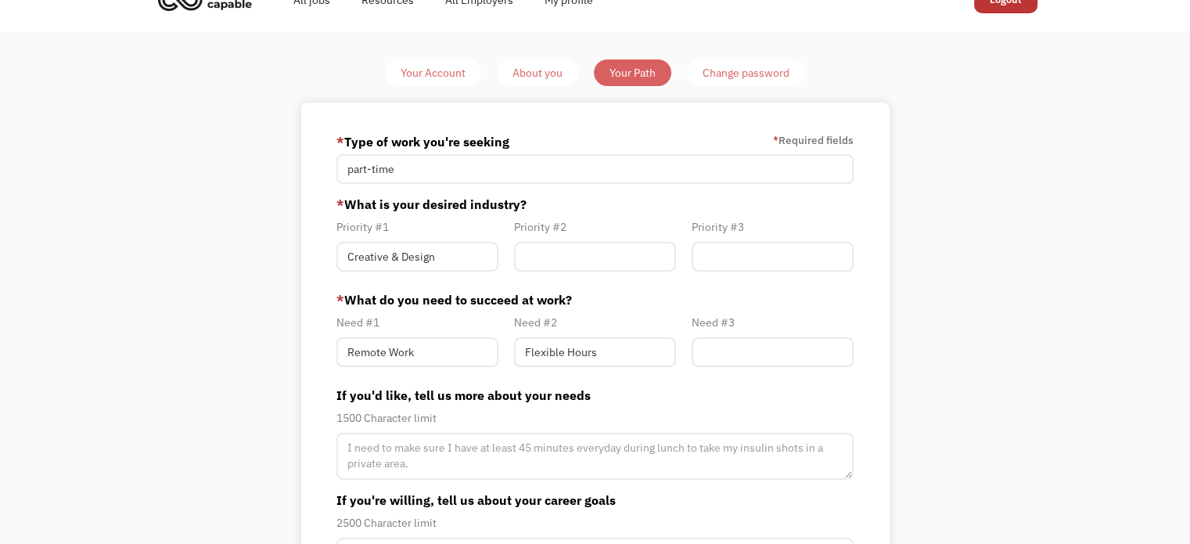
type input "[EMAIL_ADDRESS][DOMAIN_NAME]"
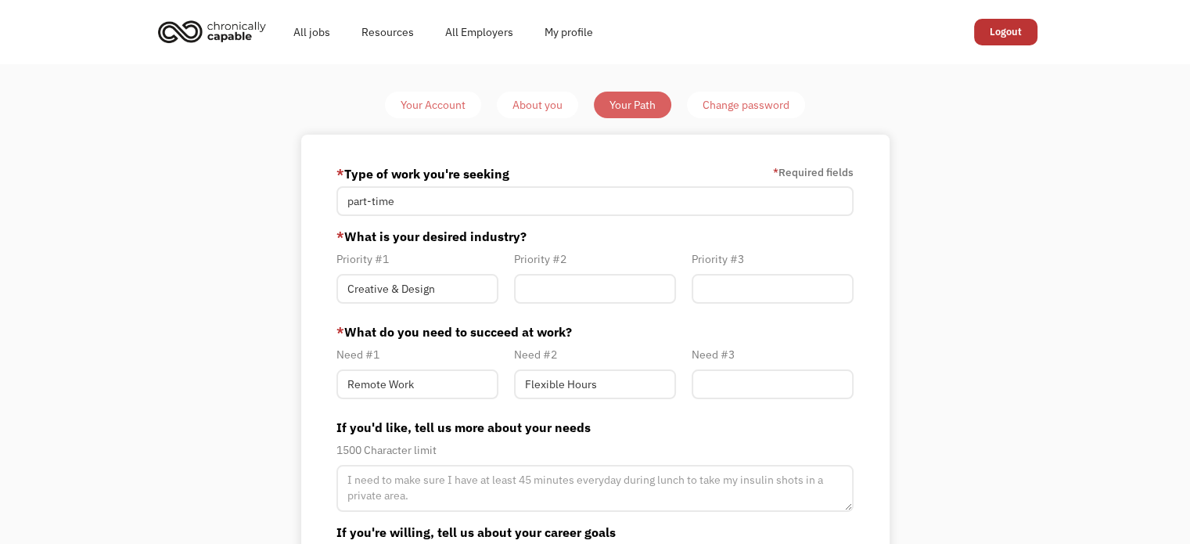
click at [715, 98] on div "Change password" at bounding box center [746, 104] width 87 height 19
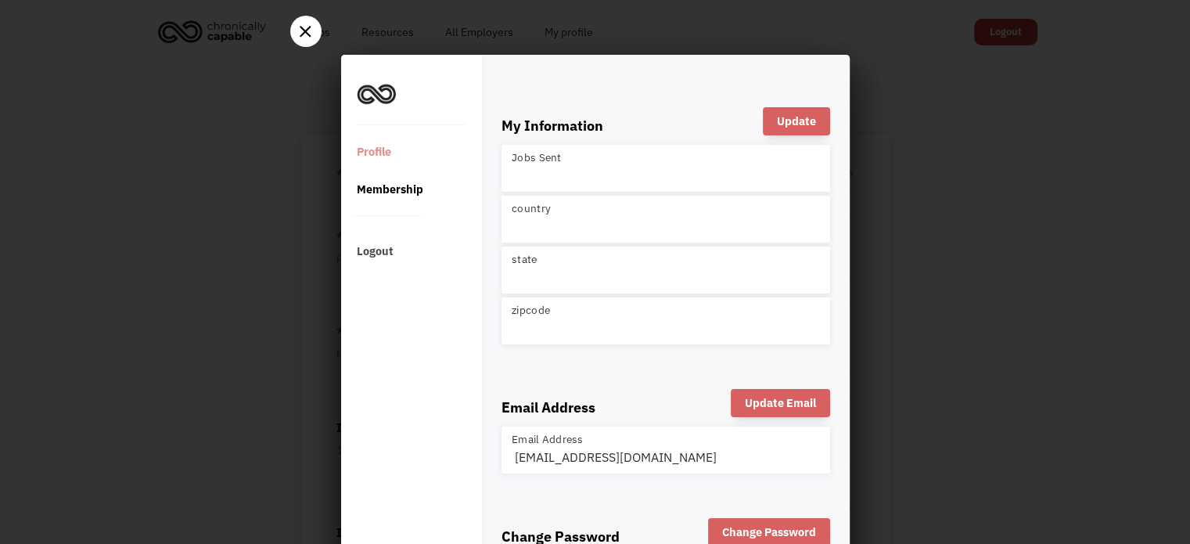
click at [440, 181] on div "Membership" at bounding box center [408, 190] width 135 height 38
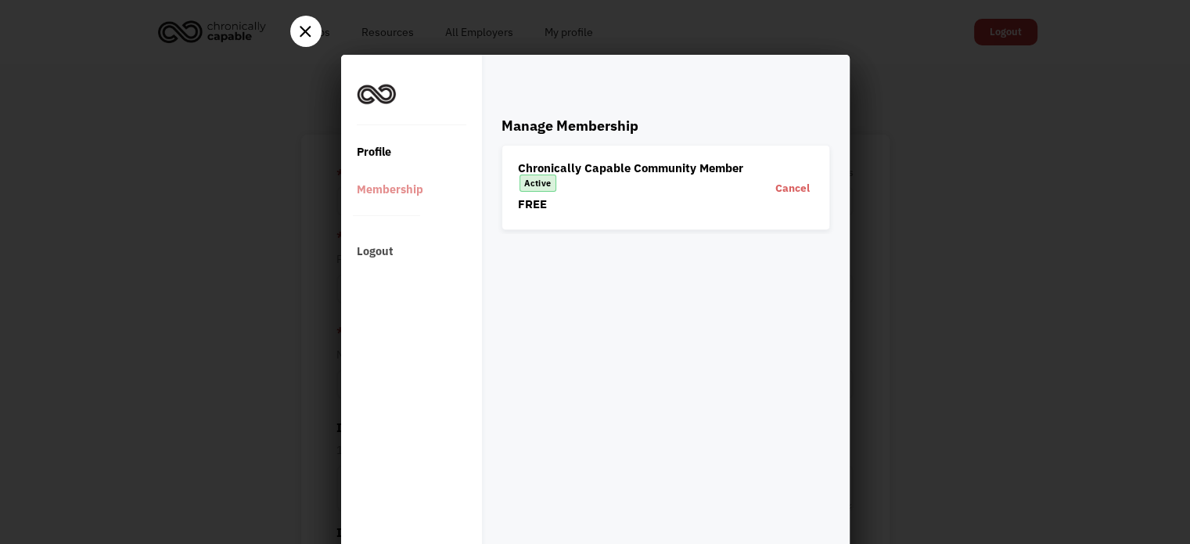
click at [415, 153] on div "Profile" at bounding box center [408, 152] width 135 height 38
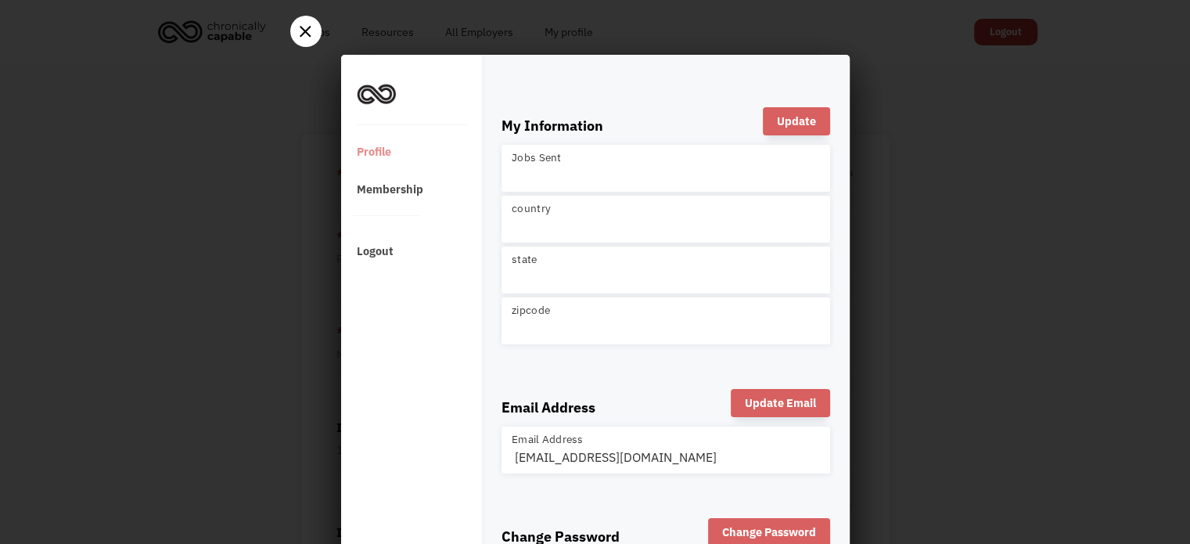
click at [307, 37] on div at bounding box center [305, 33] width 31 height 15
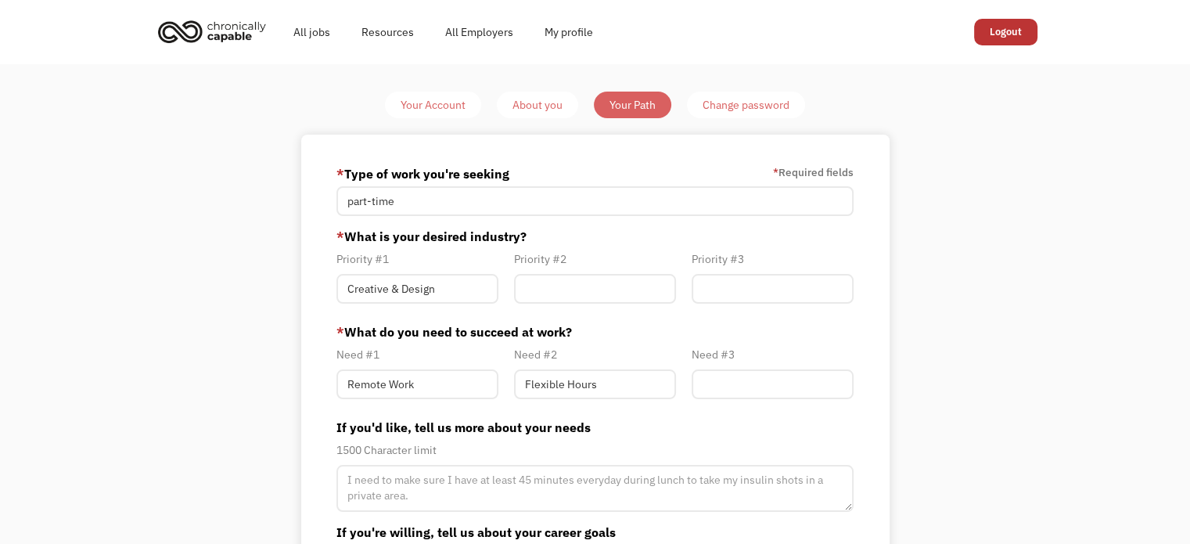
click at [254, 34] on img "home" at bounding box center [211, 31] width 117 height 34
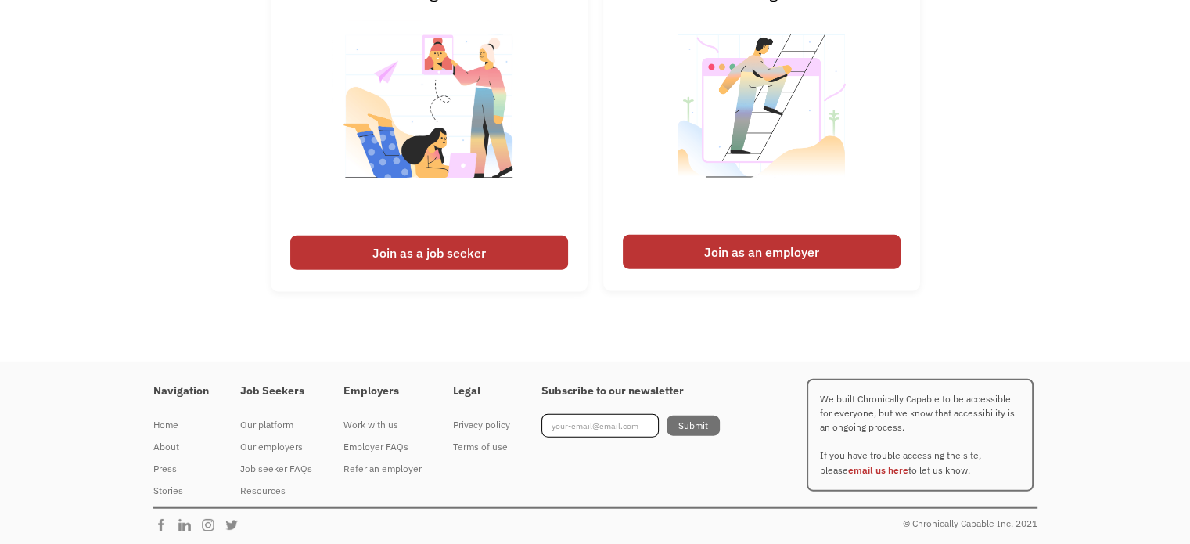
scroll to position [3725, 0]
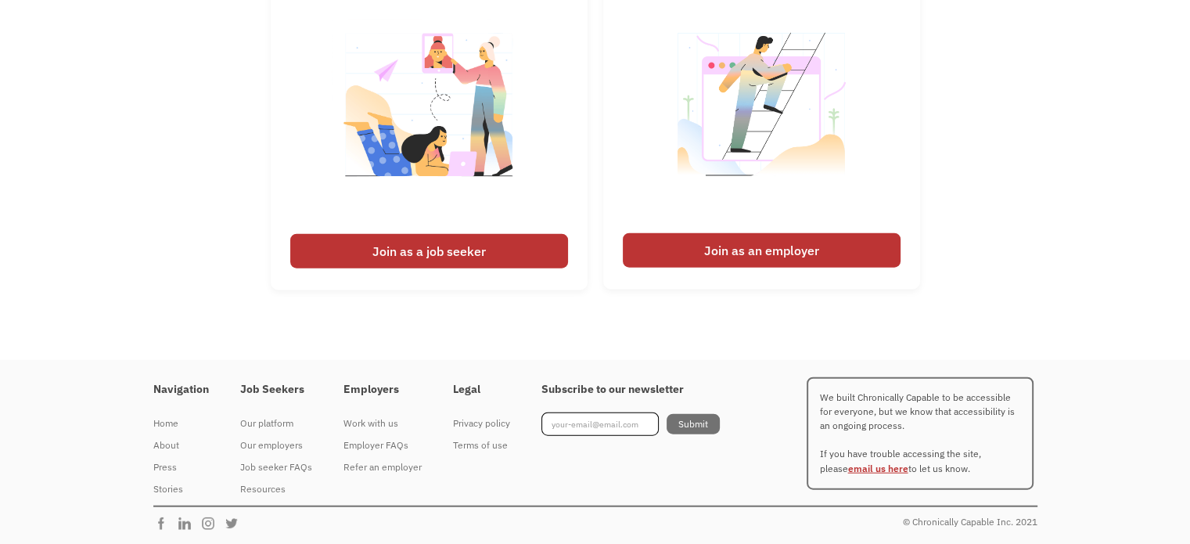
click at [852, 471] on link "email us here" at bounding box center [878, 468] width 60 height 12
click at [786, 472] on div "Navigation Home About Press Stories Job Seekers Our platform Our employers Job …" at bounding box center [595, 436] width 884 height 138
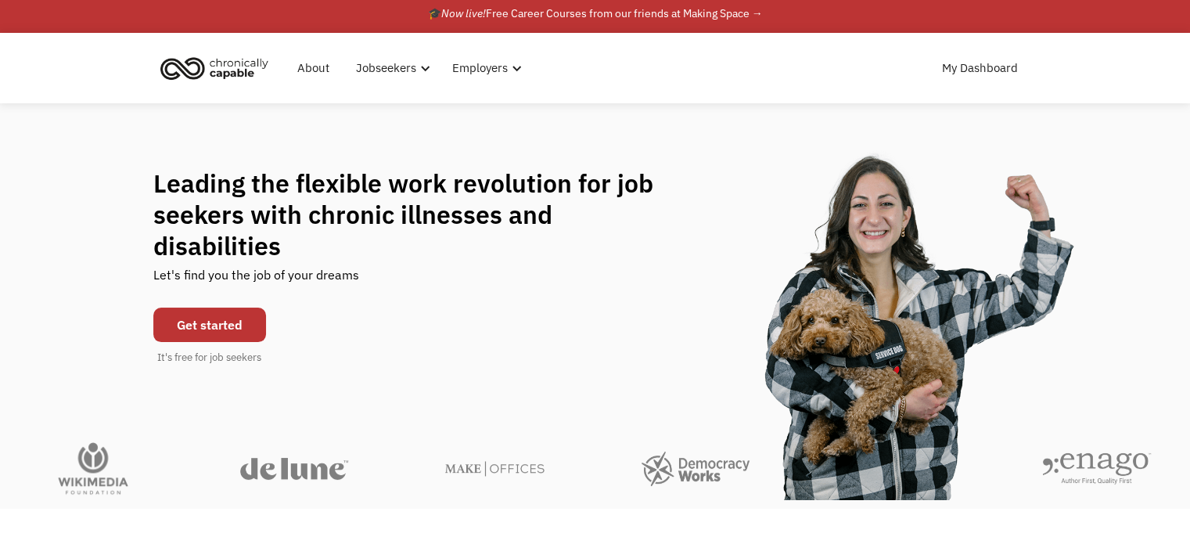
scroll to position [0, 0]
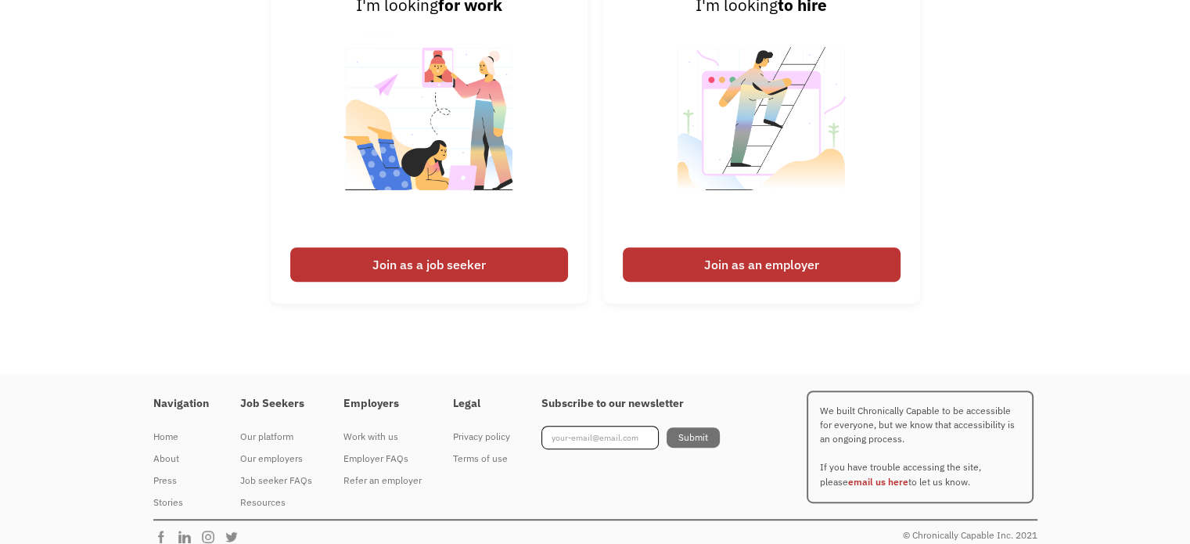
scroll to position [790, 0]
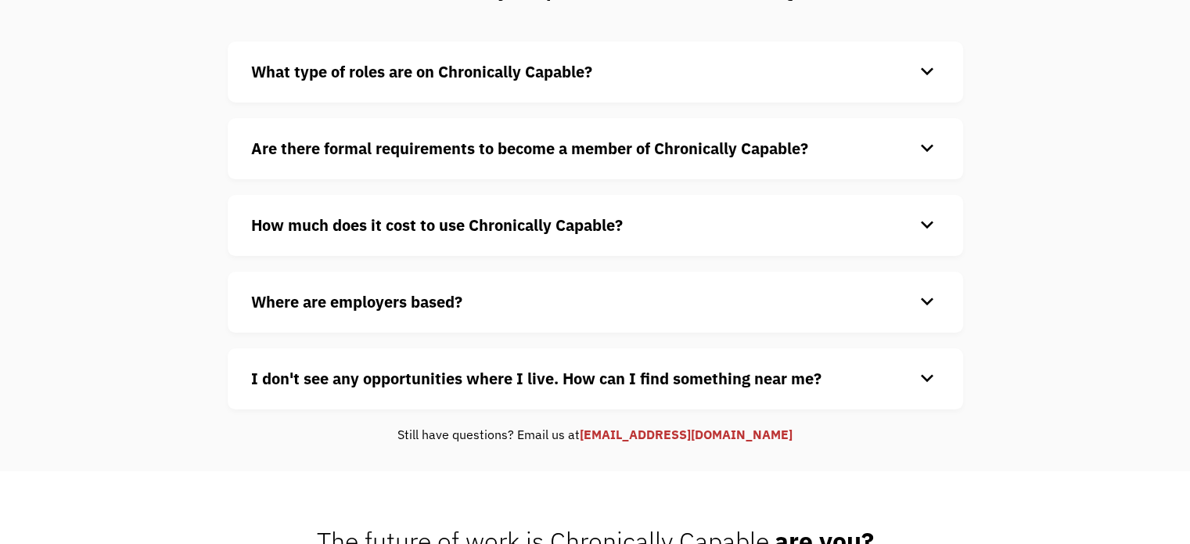
scroll to position [164, 0]
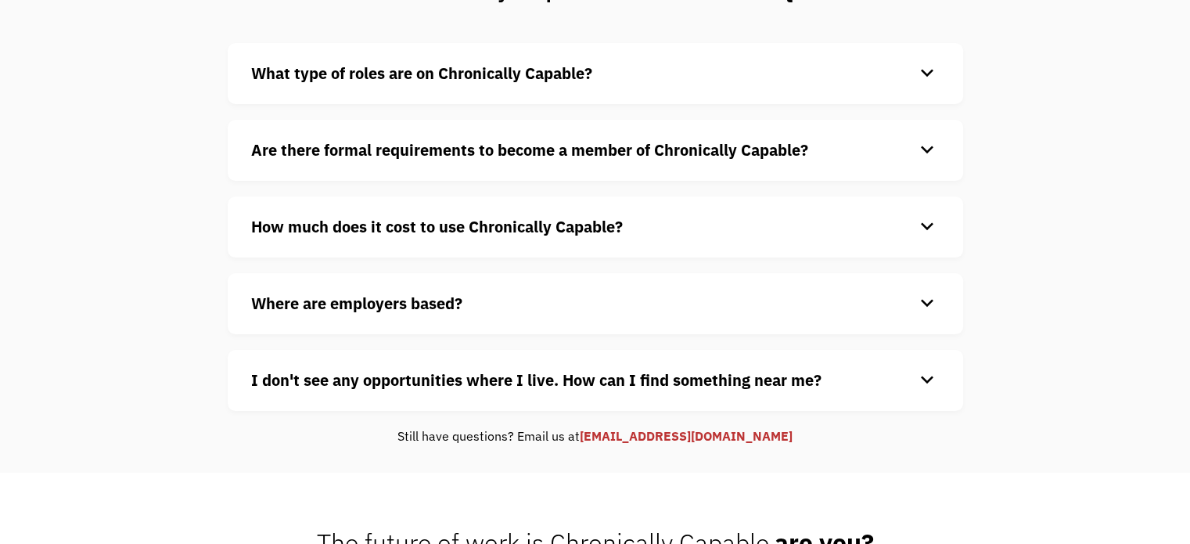
click at [689, 434] on link "[EMAIL_ADDRESS][DOMAIN_NAME]" at bounding box center [686, 436] width 213 height 16
click at [817, 452] on div "Chronically Capable Job Seeker FAQs What type of roles are on Chronically Capab…" at bounding box center [595, 208] width 1190 height 527
drag, startPoint x: 771, startPoint y: 436, endPoint x: 612, endPoint y: 451, distance: 160.3
click at [612, 451] on div "Chronically Capable Job Seeker FAQs What type of roles are on Chronically Capab…" at bounding box center [595, 208] width 1190 height 527
copy link "[EMAIL_ADDRESS][DOMAIN_NAME]"
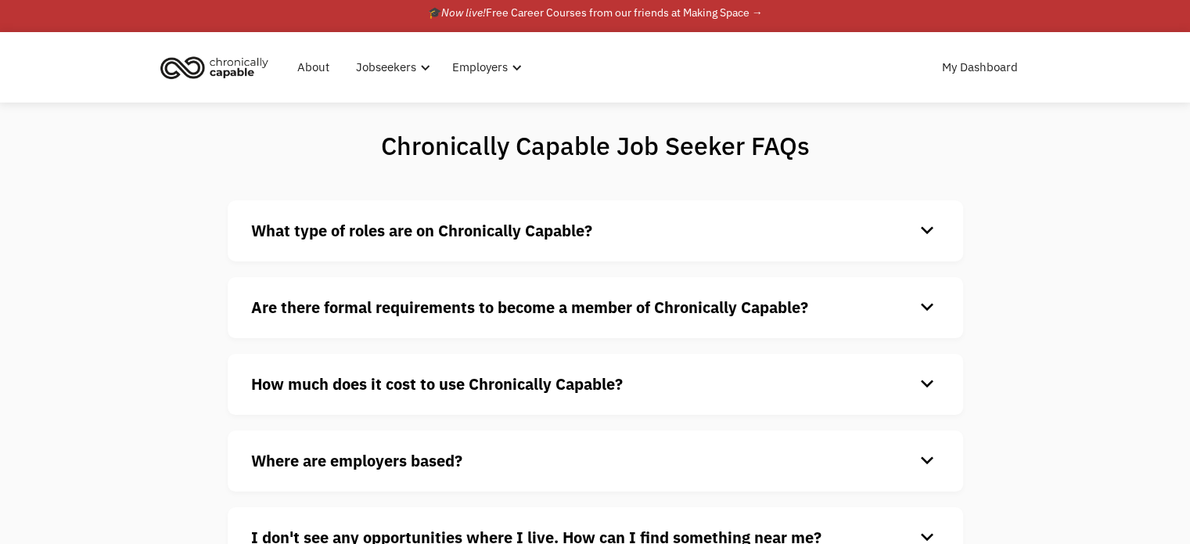
scroll to position [0, 0]
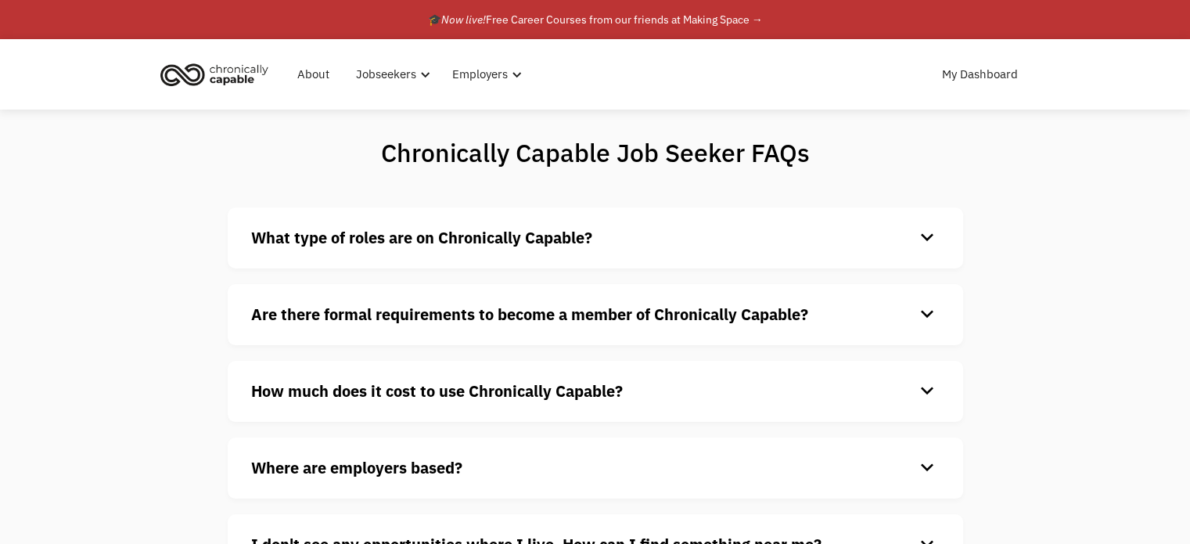
click at [1084, 394] on div "Chronically Capable Job Seeker FAQs What type of roles are on Chronically Capab…" at bounding box center [595, 373] width 1190 height 527
click at [717, 23] on div "🎓 Now live! Free Career Courses from our friends at Making Space →" at bounding box center [595, 19] width 335 height 19
